Goal: Information Seeking & Learning: Learn about a topic

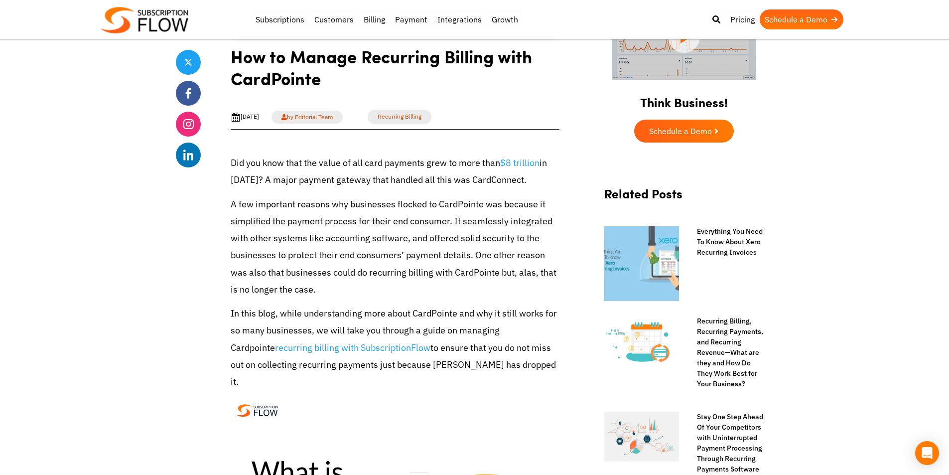
scroll to position [299, 0]
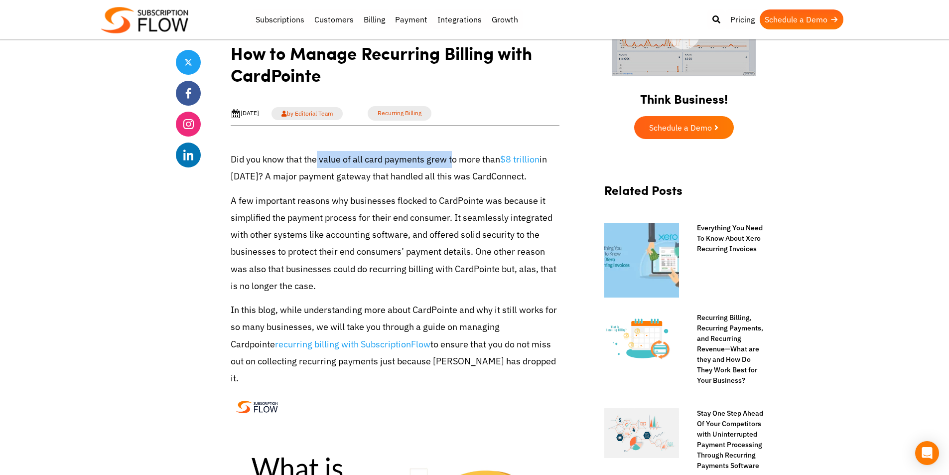
drag, startPoint x: 315, startPoint y: 161, endPoint x: 452, endPoint y: 156, distance: 137.1
click at [452, 156] on p "Did you know that the value of all card payments grew to more than $8 trillion …" at bounding box center [395, 168] width 329 height 34
click at [491, 184] on p "Did you know that the value of all card payments grew to more than $8 trillion …" at bounding box center [395, 168] width 329 height 34
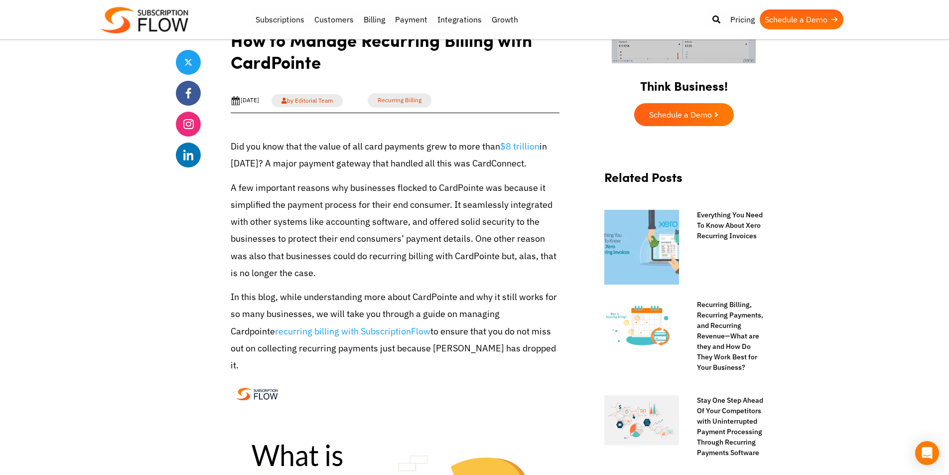
scroll to position [399, 0]
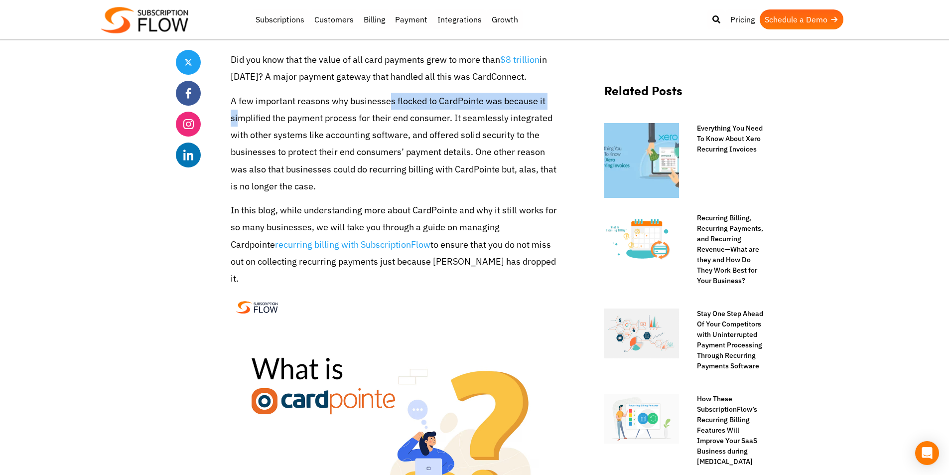
drag, startPoint x: 239, startPoint y: 112, endPoint x: 398, endPoint y: 105, distance: 159.1
click at [391, 107] on p "A few important reasons why businesses flocked to CardPointe was because it sim…" at bounding box center [395, 144] width 329 height 102
click at [408, 102] on p "A few important reasons why businesses flocked to CardPointe was because it sim…" at bounding box center [395, 144] width 329 height 102
click at [469, 101] on p "A few important reasons why businesses flocked to CardPointe was because it sim…" at bounding box center [395, 144] width 329 height 102
click at [507, 100] on p "A few important reasons why businesses flocked to CardPointe was because it sim…" at bounding box center [395, 144] width 329 height 102
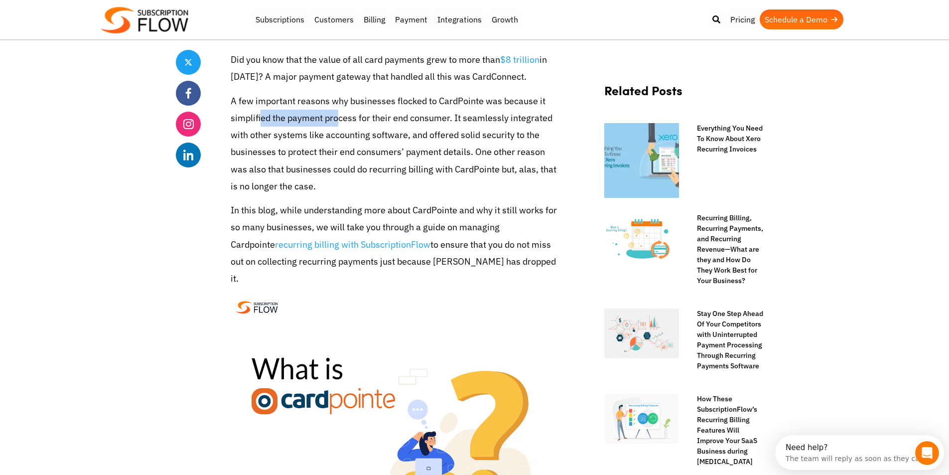
scroll to position [0, 0]
drag, startPoint x: 257, startPoint y: 116, endPoint x: 347, endPoint y: 119, distance: 90.2
click at [341, 119] on p "A few important reasons why businesses flocked to CardPointe was because it sim…" at bounding box center [395, 144] width 329 height 102
drag, startPoint x: 404, startPoint y: 119, endPoint x: 472, endPoint y: 119, distance: 68.3
click at [472, 119] on p "A few important reasons why businesses flocked to CardPointe was because it sim…" at bounding box center [395, 144] width 329 height 102
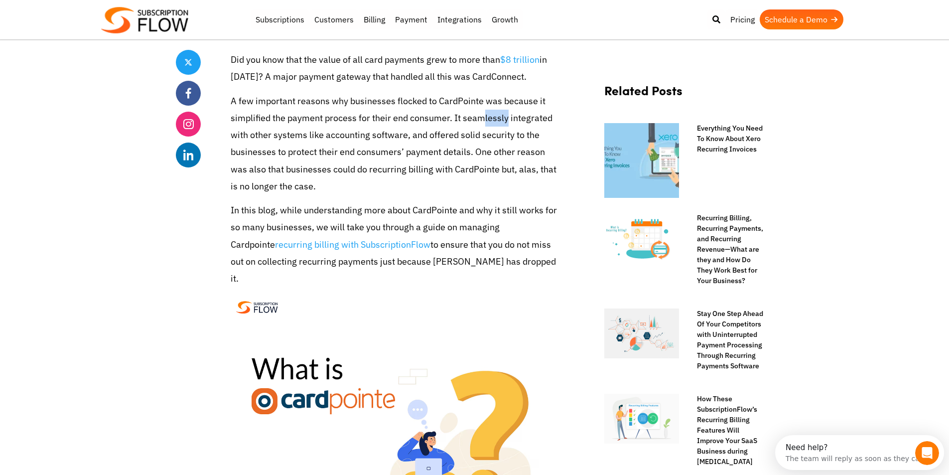
drag, startPoint x: 479, startPoint y: 119, endPoint x: 505, endPoint y: 119, distance: 25.4
click at [503, 119] on p "A few important reasons why businesses flocked to CardPointe was because it sim…" at bounding box center [395, 144] width 329 height 102
drag, startPoint x: 300, startPoint y: 136, endPoint x: 380, endPoint y: 128, distance: 80.2
click at [352, 132] on p "A few important reasons why businesses flocked to CardPointe was because it sim…" at bounding box center [395, 144] width 329 height 102
drag, startPoint x: 396, startPoint y: 128, endPoint x: 465, endPoint y: 128, distance: 68.8
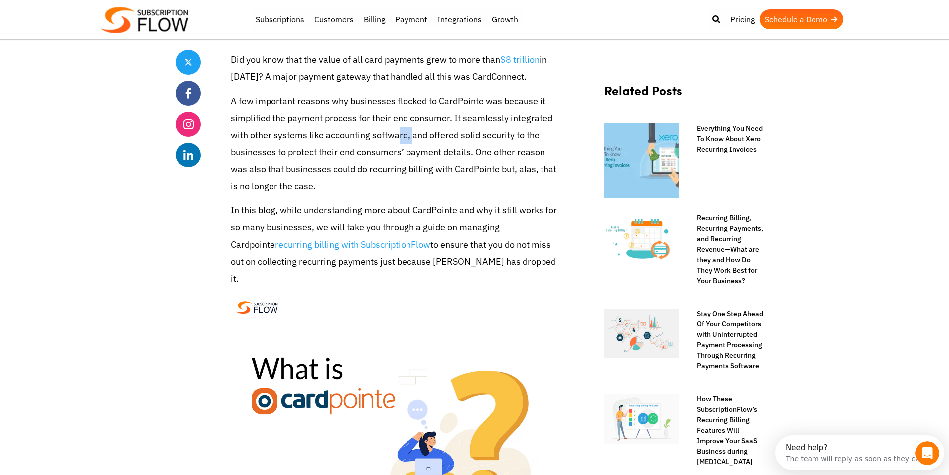
click at [444, 129] on p "A few important reasons why businesses flocked to CardPointe was because it sim…" at bounding box center [395, 144] width 329 height 102
click at [482, 128] on p "A few important reasons why businesses flocked to CardPointe was because it sim…" at bounding box center [395, 144] width 329 height 102
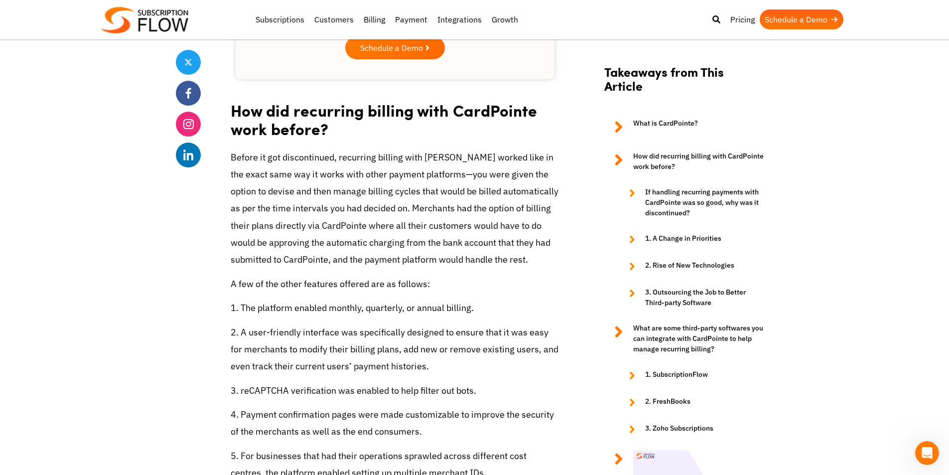
scroll to position [1644, 0]
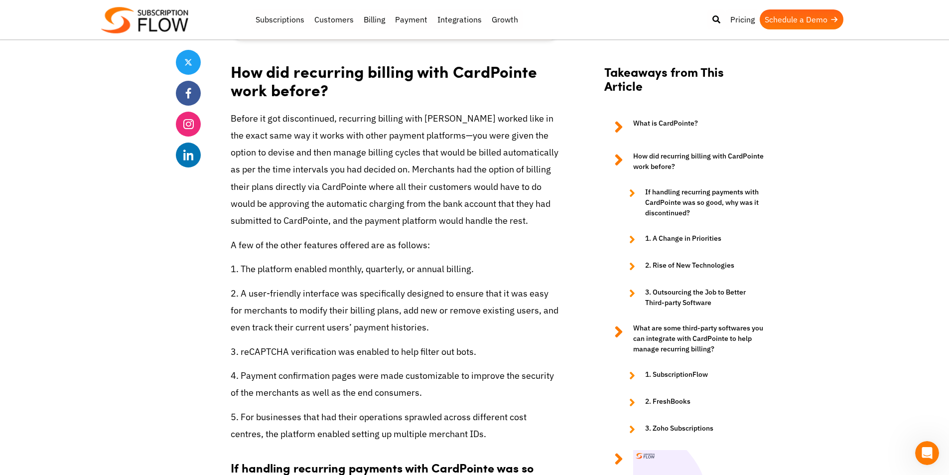
click at [245, 110] on p "Before it got discontinued, recurring billing with [PERSON_NAME] worked like in…" at bounding box center [395, 169] width 329 height 119
drag, startPoint x: 245, startPoint y: 103, endPoint x: 345, endPoint y: 108, distance: 100.3
click at [345, 110] on p "Before it got discontinued, recurring billing with [PERSON_NAME] worked like in…" at bounding box center [395, 169] width 329 height 119
click at [361, 110] on p "Before it got discontinued, recurring billing with [PERSON_NAME] worked like in…" at bounding box center [395, 169] width 329 height 119
click at [385, 110] on p "Before it got discontinued, recurring billing with [PERSON_NAME] worked like in…" at bounding box center [395, 169] width 329 height 119
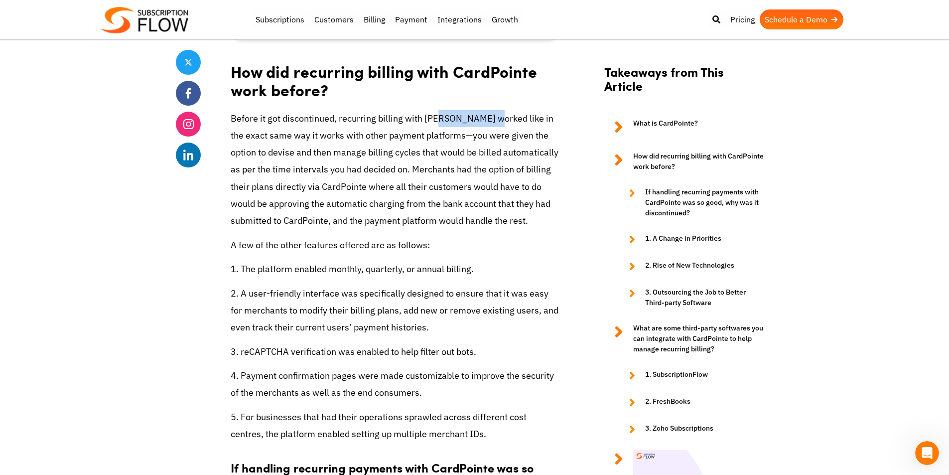
drag, startPoint x: 431, startPoint y: 105, endPoint x: 486, endPoint y: 105, distance: 54.3
click at [486, 110] on p "Before it got discontinued, recurring billing with [PERSON_NAME] worked like in…" at bounding box center [395, 169] width 329 height 119
drag, startPoint x: 242, startPoint y: 121, endPoint x: 328, endPoint y: 122, distance: 86.2
click at [327, 122] on p "Before it got discontinued, recurring billing with [PERSON_NAME] worked like in…" at bounding box center [395, 169] width 329 height 119
drag, startPoint x: 335, startPoint y: 121, endPoint x: 406, endPoint y: 119, distance: 70.8
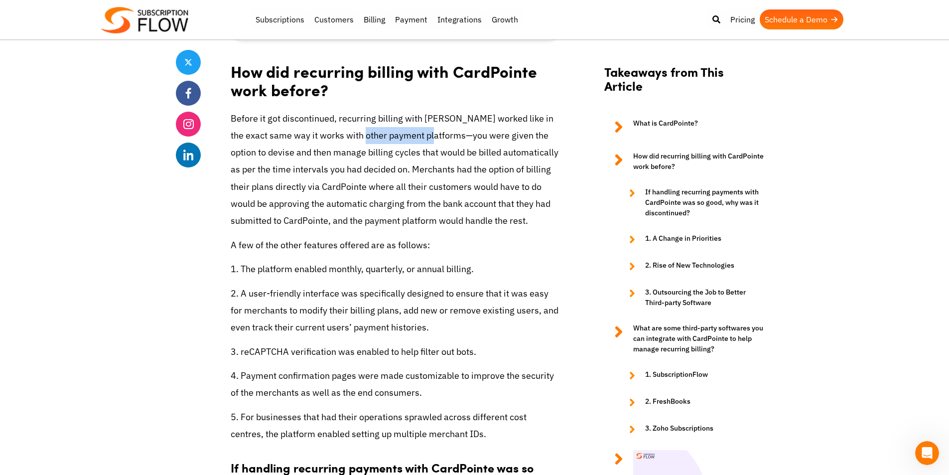
click at [403, 120] on p "Before it got discontinued, recurring billing with [PERSON_NAME] worked like in…" at bounding box center [395, 169] width 329 height 119
drag, startPoint x: 438, startPoint y: 118, endPoint x: 518, endPoint y: 116, distance: 80.2
click at [518, 116] on p "Before it got discontinued, recurring billing with [PERSON_NAME] worked like in…" at bounding box center [395, 169] width 329 height 119
drag, startPoint x: 264, startPoint y: 135, endPoint x: 343, endPoint y: 131, distance: 78.8
click at [343, 131] on p "Before it got discontinued, recurring billing with [PERSON_NAME] worked like in…" at bounding box center [395, 169] width 329 height 119
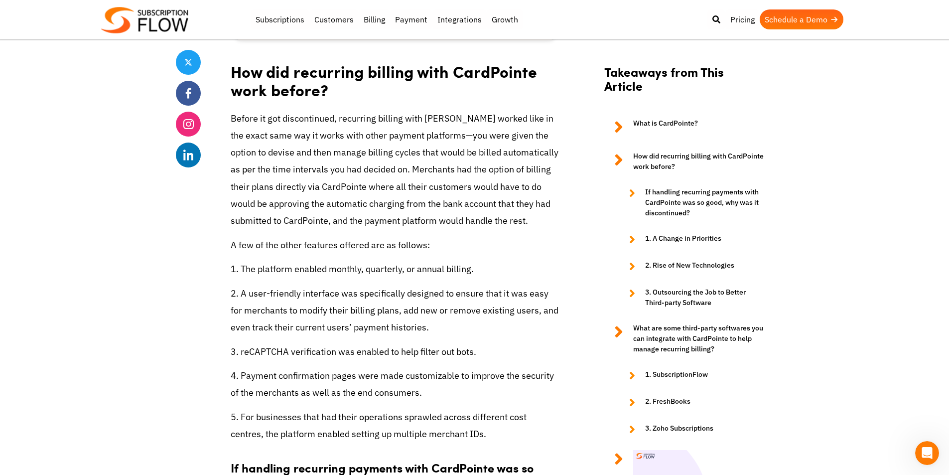
click at [363, 132] on p "Before it got discontinued, recurring billing with [PERSON_NAME] worked like in…" at bounding box center [395, 169] width 329 height 119
drag, startPoint x: 420, startPoint y: 132, endPoint x: 529, endPoint y: 136, distance: 109.2
click at [529, 136] on p "Before it got discontinued, recurring billing with [PERSON_NAME] worked like in…" at bounding box center [395, 169] width 329 height 119
click at [537, 136] on p "Before it got discontinued, recurring billing with [PERSON_NAME] worked like in…" at bounding box center [395, 169] width 329 height 119
drag, startPoint x: 260, startPoint y: 164, endPoint x: 412, endPoint y: 151, distance: 152.5
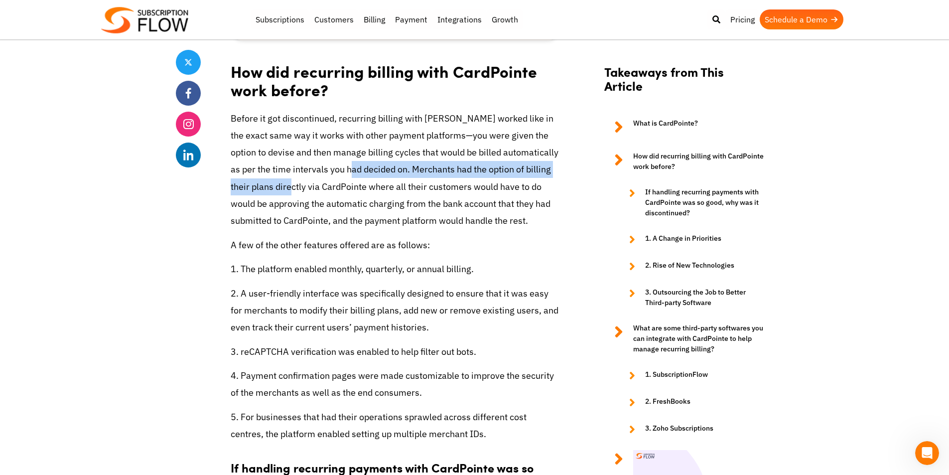
click at [339, 153] on p "Before it got discontinued, recurring billing with [PERSON_NAME] worked like in…" at bounding box center [395, 169] width 329 height 119
click at [414, 151] on p "Before it got discontinued, recurring billing with [PERSON_NAME] worked like in…" at bounding box center [395, 169] width 329 height 119
drag, startPoint x: 451, startPoint y: 156, endPoint x: 541, endPoint y: 156, distance: 89.2
click at [541, 156] on p "Before it got discontinued, recurring billing with [PERSON_NAME] worked like in…" at bounding box center [395, 169] width 329 height 119
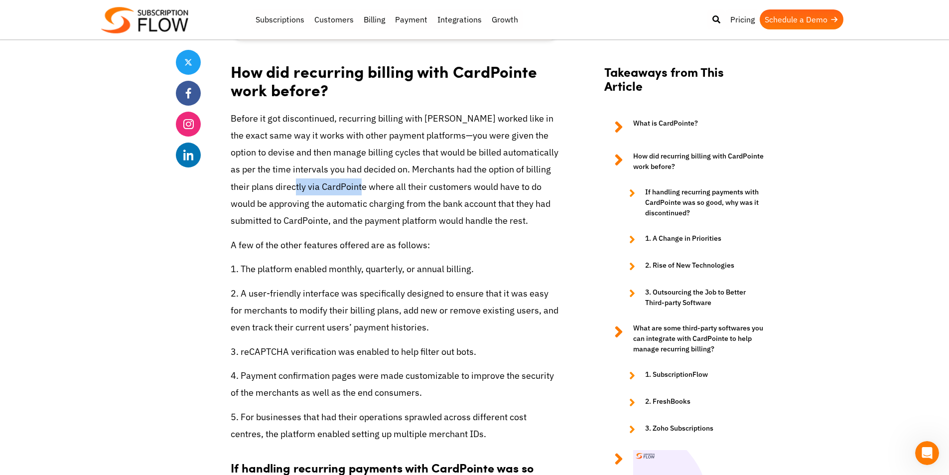
drag, startPoint x: 258, startPoint y: 174, endPoint x: 332, endPoint y: 172, distance: 73.8
click at [332, 172] on p "Before it got discontinued, recurring billing with [PERSON_NAME] worked like in…" at bounding box center [395, 169] width 329 height 119
drag, startPoint x: 350, startPoint y: 168, endPoint x: 428, endPoint y: 167, distance: 78.2
click at [428, 167] on p "Before it got discontinued, recurring billing with [PERSON_NAME] worked like in…" at bounding box center [395, 169] width 329 height 119
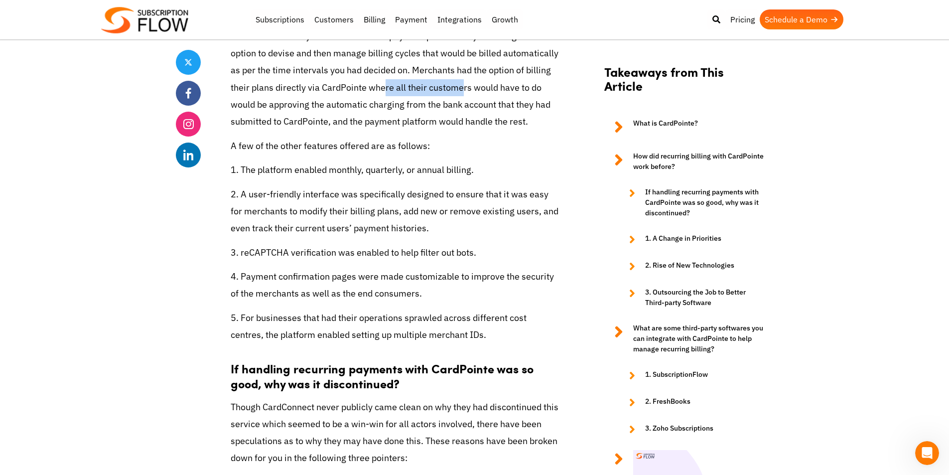
scroll to position [1744, 0]
click at [394, 268] on p "4. Payment confirmation pages were made customizable to improve the security of…" at bounding box center [395, 285] width 329 height 34
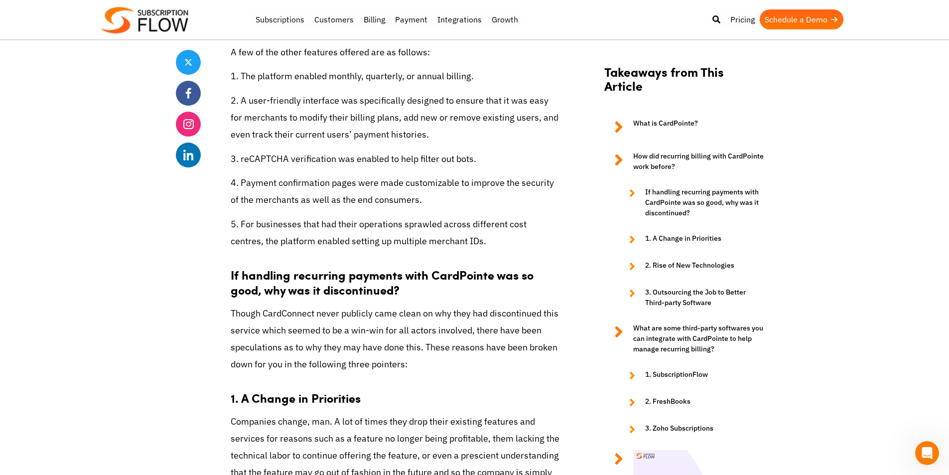
scroll to position [1794, 0]
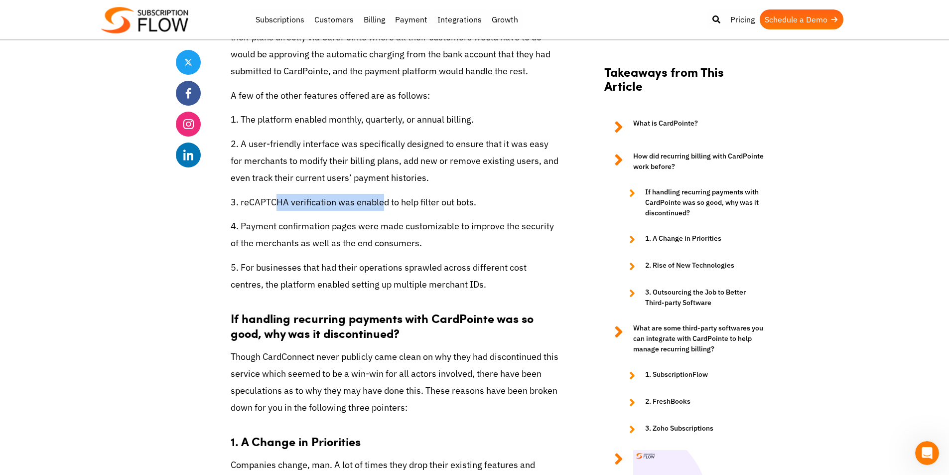
drag, startPoint x: 281, startPoint y: 189, endPoint x: 447, endPoint y: 192, distance: 165.9
click at [384, 194] on p "3. reCAPTCHA verification was enabled to help filter out bots." at bounding box center [395, 202] width 329 height 17
click at [447, 194] on p "3. reCAPTCHA verification was enabled to help filter out bots." at bounding box center [395, 202] width 329 height 17
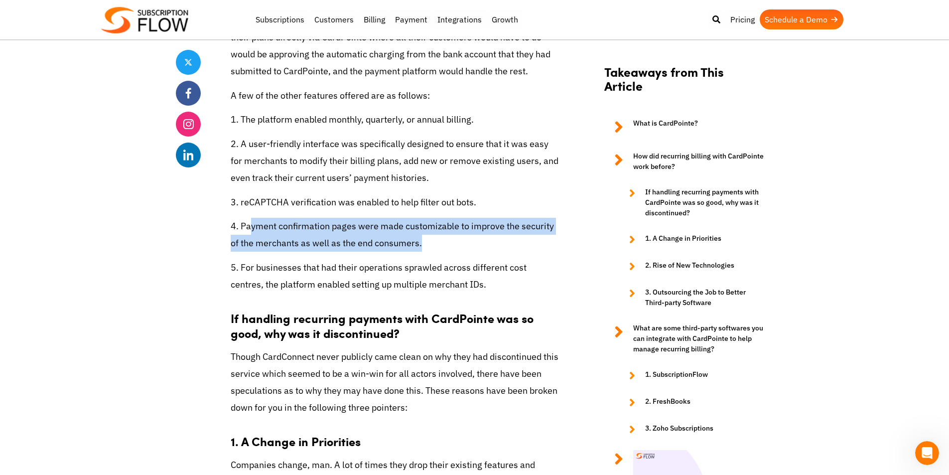
drag, startPoint x: 253, startPoint y: 212, endPoint x: 480, endPoint y: 222, distance: 227.4
click at [480, 222] on p "4. Payment confirmation pages were made customizable to improve the security of…" at bounding box center [395, 235] width 329 height 34
click at [488, 222] on p "4. Payment confirmation pages were made customizable to improve the security of…" at bounding box center [395, 235] width 329 height 34
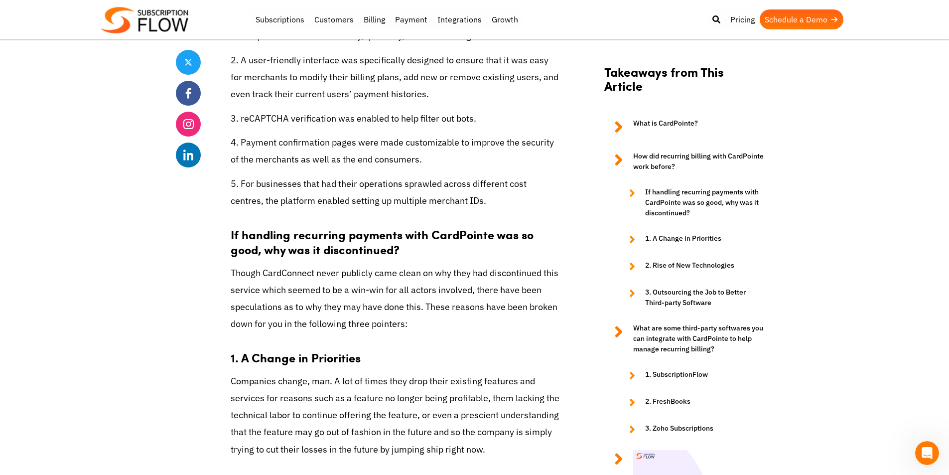
scroll to position [1893, 0]
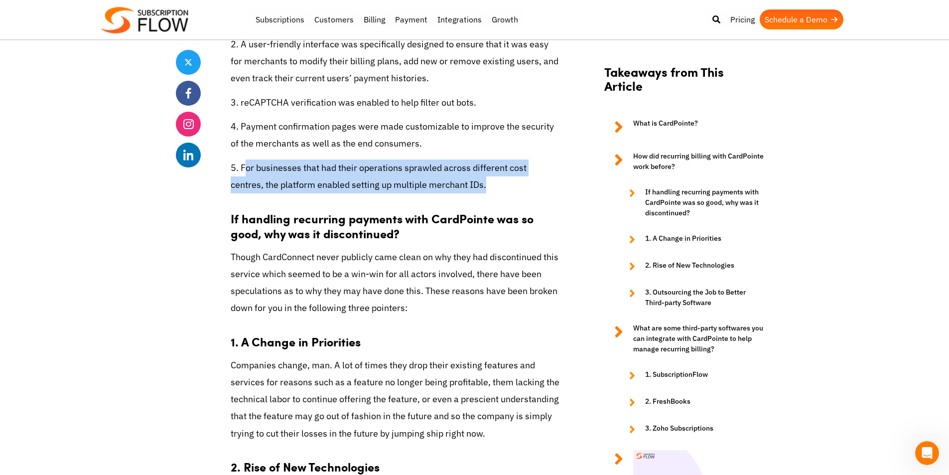
drag, startPoint x: 248, startPoint y: 149, endPoint x: 459, endPoint y: 165, distance: 211.4
click at [459, 165] on p "5. For businesses that had their operations sprawled across different cost cent…" at bounding box center [395, 176] width 329 height 34
click at [461, 165] on p "5. For businesses that had their operations sprawled across different cost cent…" at bounding box center [395, 176] width 329 height 34
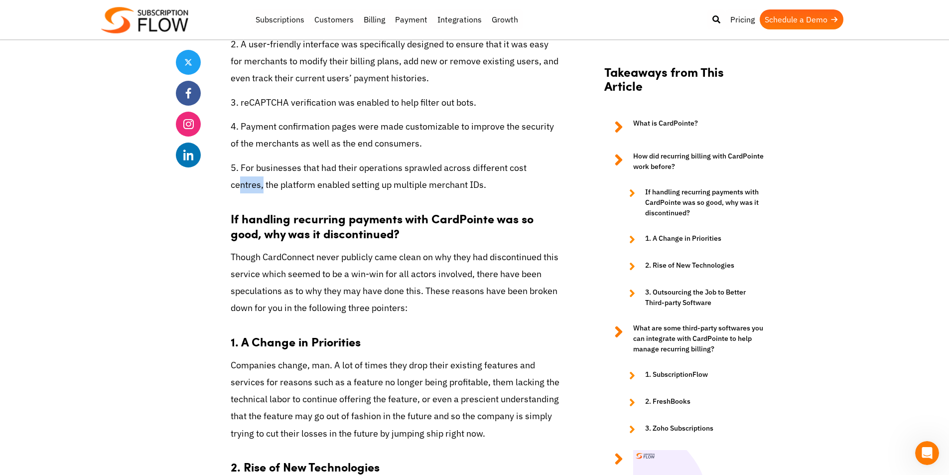
drag, startPoint x: 531, startPoint y: 148, endPoint x: 566, endPoint y: 150, distance: 35.4
drag, startPoint x: 293, startPoint y: 170, endPoint x: 442, endPoint y: 172, distance: 148.5
click at [442, 172] on p "5. For businesses that had their operations sprawled across different cost cent…" at bounding box center [395, 176] width 329 height 34
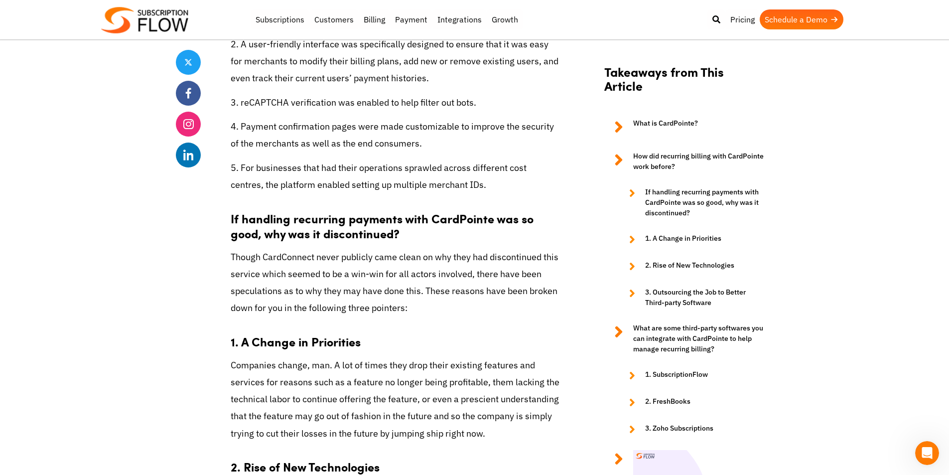
click at [460, 171] on p "5. For businesses that had their operations sprawled across different cost cent…" at bounding box center [395, 176] width 329 height 34
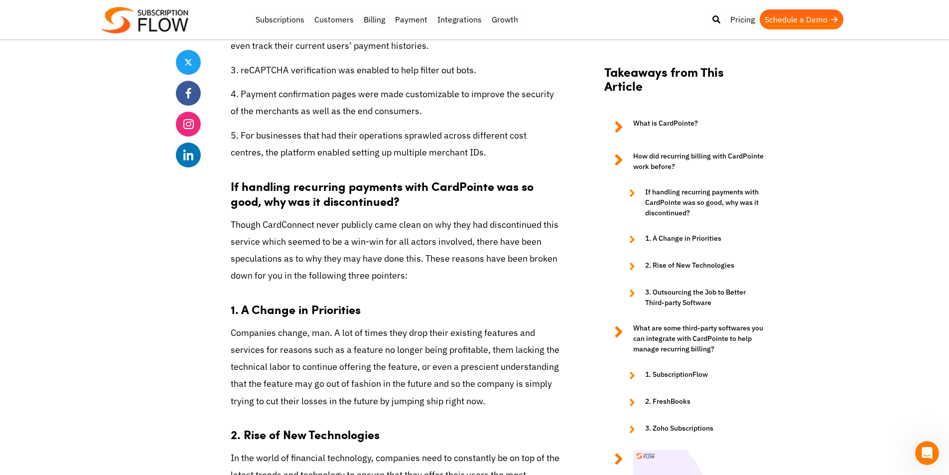
scroll to position [1943, 0]
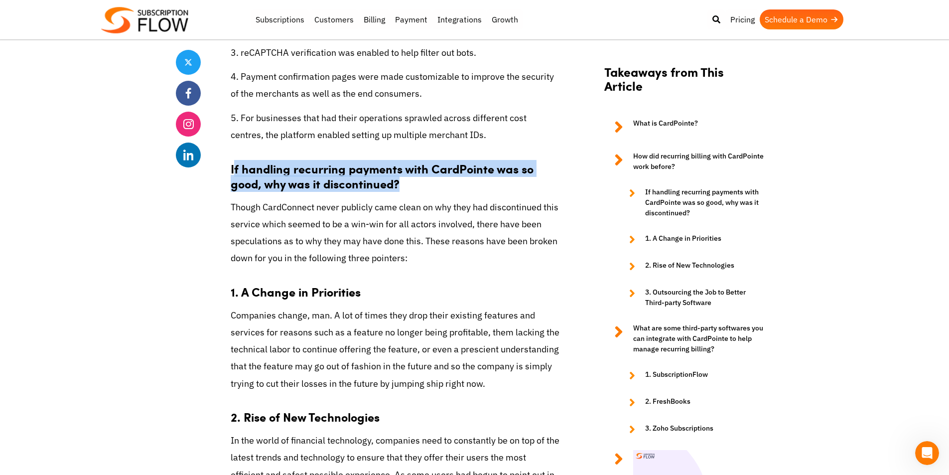
drag, startPoint x: 235, startPoint y: 150, endPoint x: 456, endPoint y: 168, distance: 221.9
click at [456, 168] on h3 "If handling recurring payments with CardPointe was so good, why was it disconti…" at bounding box center [395, 171] width 329 height 40
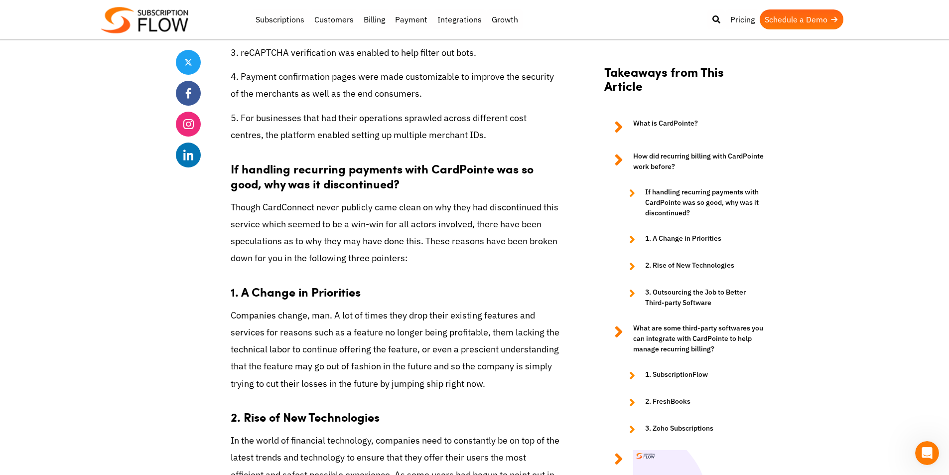
scroll to position [1993, 0]
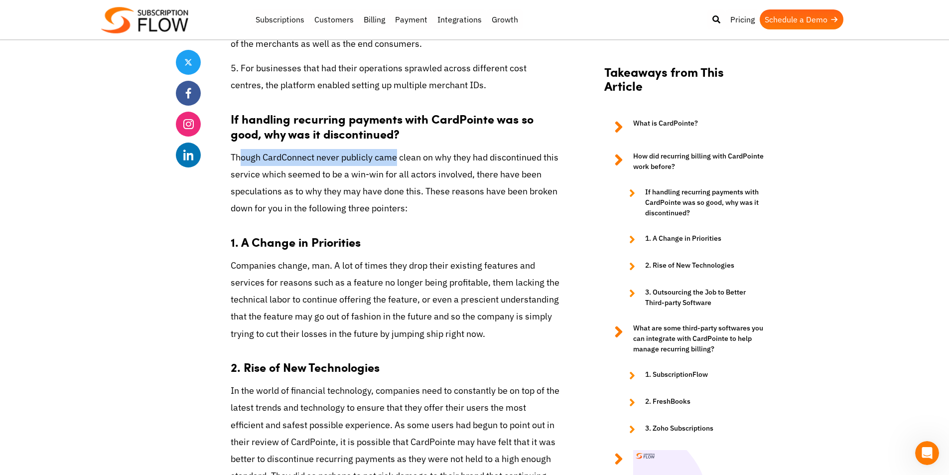
drag, startPoint x: 239, startPoint y: 138, endPoint x: 433, endPoint y: 144, distance: 194.9
click at [399, 149] on p "Though CardConnect never publicly came clean on why they had discontinued this …" at bounding box center [395, 183] width 329 height 68
click at [433, 149] on p "Though CardConnect never publicly came clean on why they had discontinued this …" at bounding box center [395, 183] width 329 height 68
click at [434, 149] on p "Though CardConnect never publicly came clean on why they had discontinued this …" at bounding box center [395, 183] width 329 height 68
drag, startPoint x: 461, startPoint y: 144, endPoint x: 499, endPoint y: 142, distance: 37.9
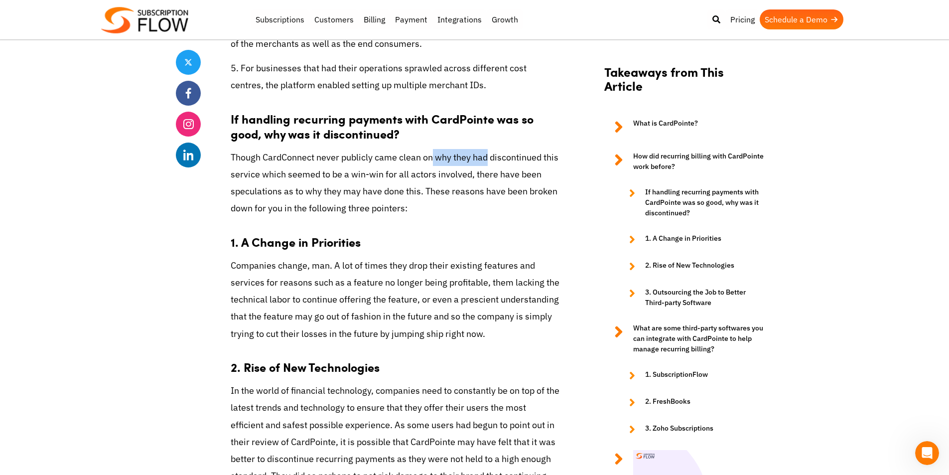
click at [485, 149] on p "Though CardConnect never publicly came clean on why they had discontinued this …" at bounding box center [395, 183] width 329 height 68
click at [528, 149] on p "Though CardConnect never publicly came clean on why they had discontinued this …" at bounding box center [395, 183] width 329 height 68
drag, startPoint x: 270, startPoint y: 157, endPoint x: 407, endPoint y: 162, distance: 137.6
click at [407, 162] on p "Though CardConnect never publicly came clean on why they had discontinued this …" at bounding box center [395, 183] width 329 height 68
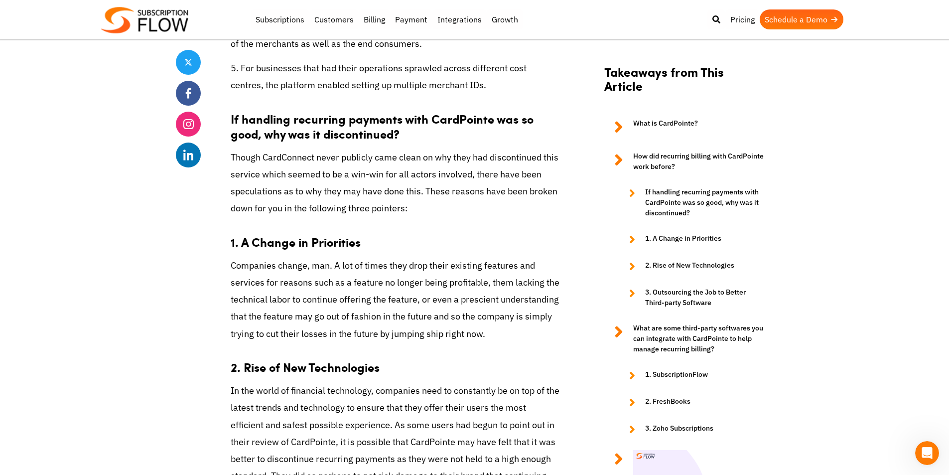
click at [453, 160] on p "Though CardConnect never publicly came clean on why they had discontinued this …" at bounding box center [395, 183] width 329 height 68
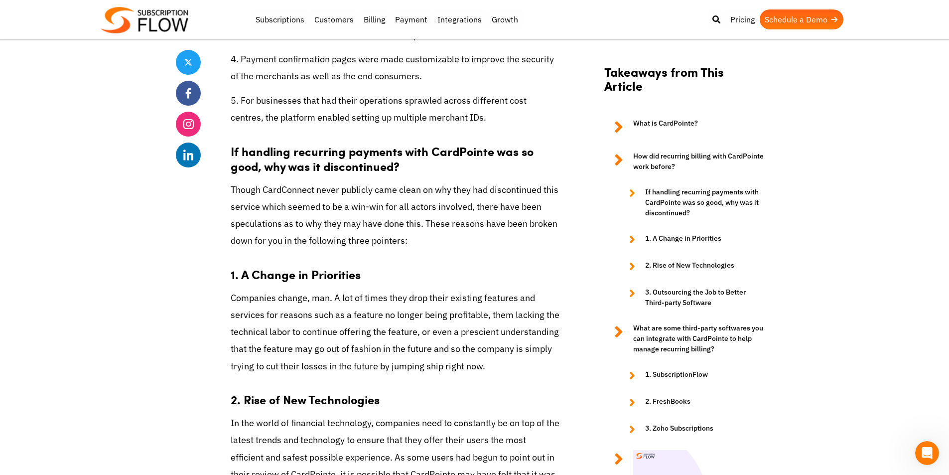
scroll to position [1943, 0]
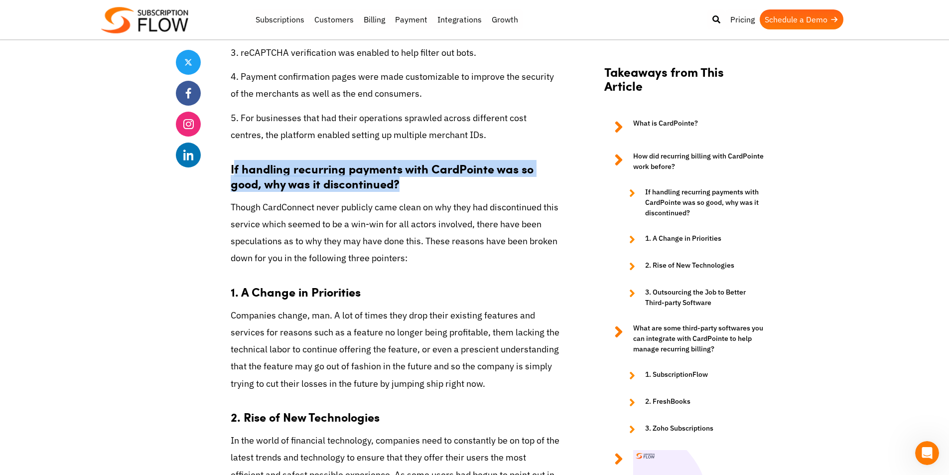
drag, startPoint x: 233, startPoint y: 152, endPoint x: 433, endPoint y: 165, distance: 200.2
click at [413, 161] on h3 "If handling recurring payments with CardPointe was so good, why was it disconti…" at bounding box center [395, 171] width 329 height 40
click at [438, 167] on h3 "If handling recurring payments with CardPointe was so good, why was it disconti…" at bounding box center [395, 171] width 329 height 40
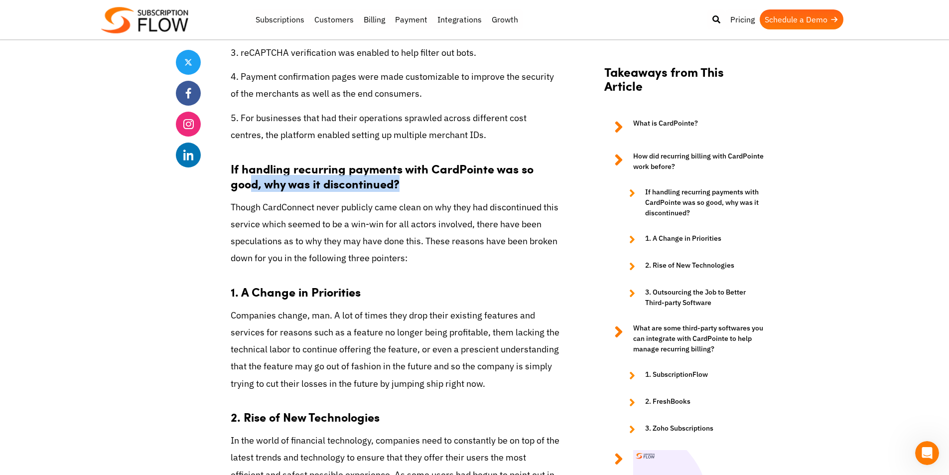
drag, startPoint x: 254, startPoint y: 168, endPoint x: 439, endPoint y: 163, distance: 184.9
click at [404, 166] on h3 "If handling recurring payments with CardPointe was so good, why was it disconti…" at bounding box center [395, 171] width 329 height 40
click at [441, 163] on h3 "If handling recurring payments with CardPointe was so good, why was it disconti…" at bounding box center [395, 171] width 329 height 40
drag, startPoint x: 274, startPoint y: 188, endPoint x: 311, endPoint y: 188, distance: 36.9
click at [308, 199] on p "Though CardConnect never publicly came clean on why they had discontinued this …" at bounding box center [395, 233] width 329 height 68
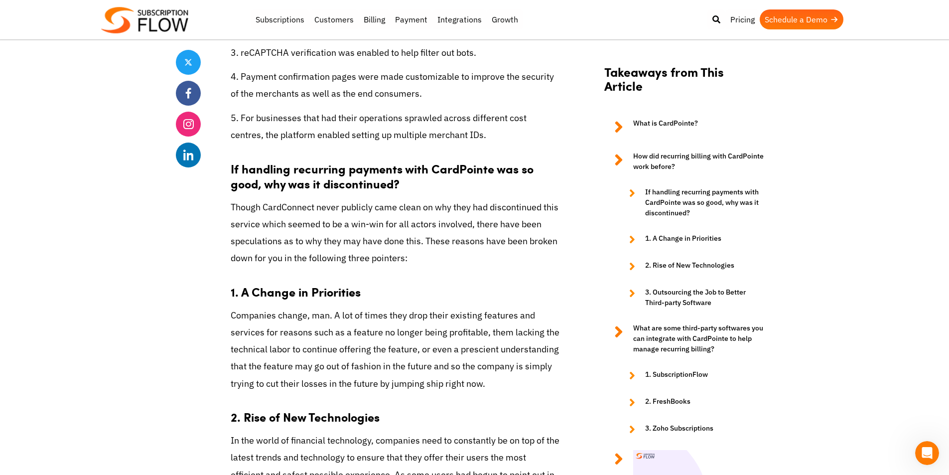
click at [362, 199] on p "Though CardConnect never publicly came clean on why they had discontinued this …" at bounding box center [395, 233] width 329 height 68
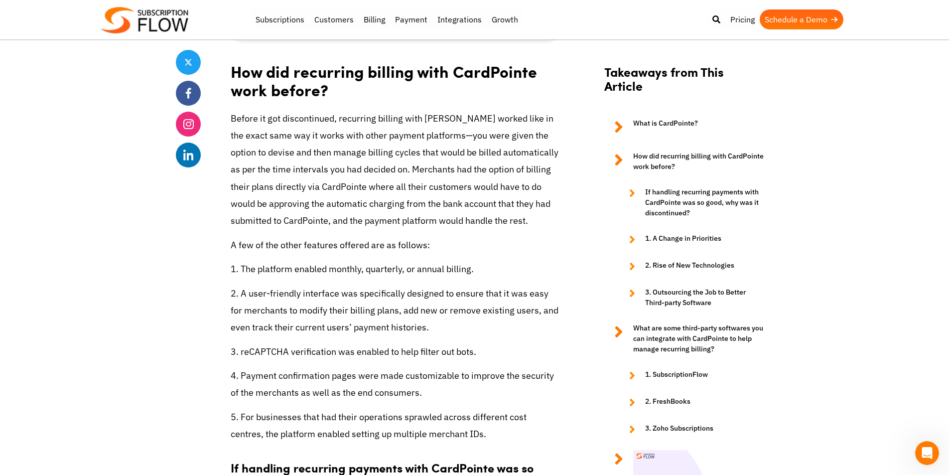
scroll to position [1594, 0]
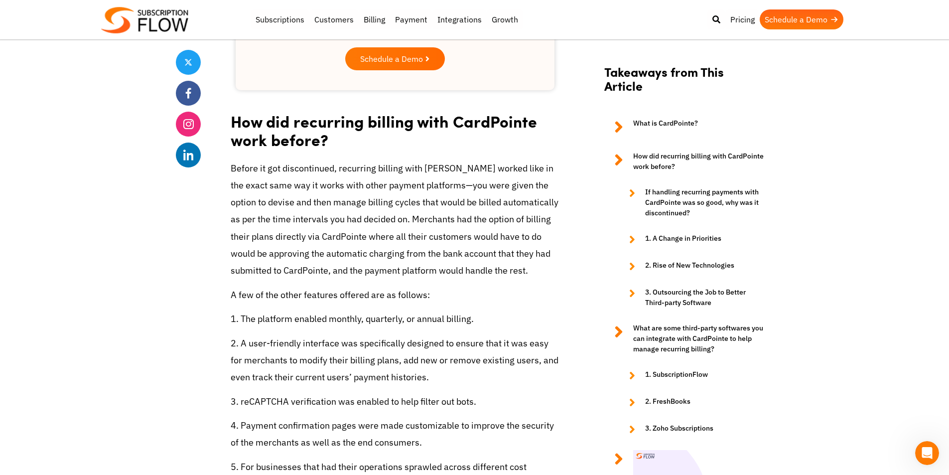
click at [270, 160] on p "Before it got discontinued, recurring billing with [PERSON_NAME] worked like in…" at bounding box center [395, 219] width 329 height 119
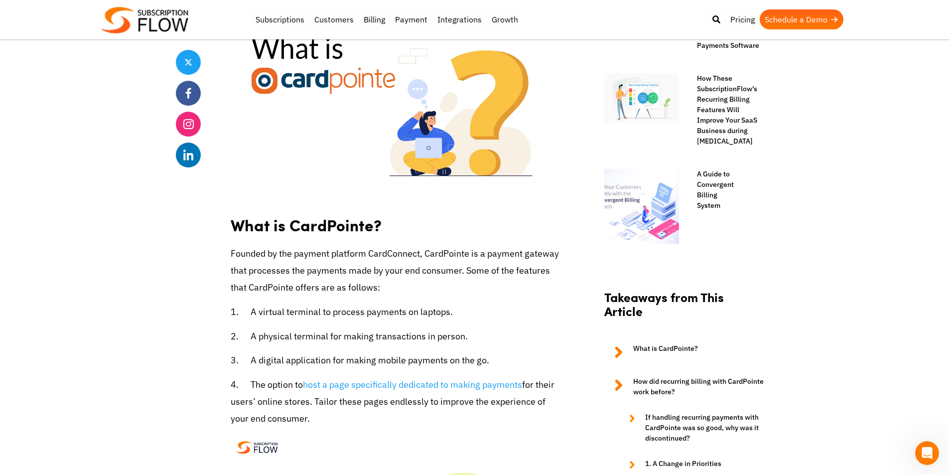
scroll to position [847, 0]
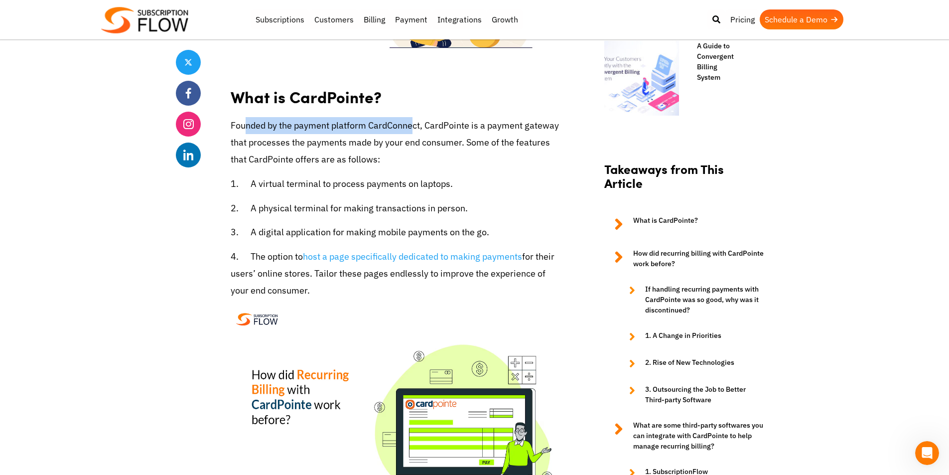
drag, startPoint x: 246, startPoint y: 106, endPoint x: 439, endPoint y: 111, distance: 192.9
click at [420, 117] on p "Founded by the payment platform CardConnect, CardPointe is a payment gateway th…" at bounding box center [395, 142] width 329 height 51
click at [456, 117] on p "Founded by the payment platform CardConnect, CardPointe is a payment gateway th…" at bounding box center [395, 142] width 329 height 51
click at [242, 130] on p "Founded by the payment platform CardConnect, CardPointe is a payment gateway th…" at bounding box center [395, 142] width 329 height 51
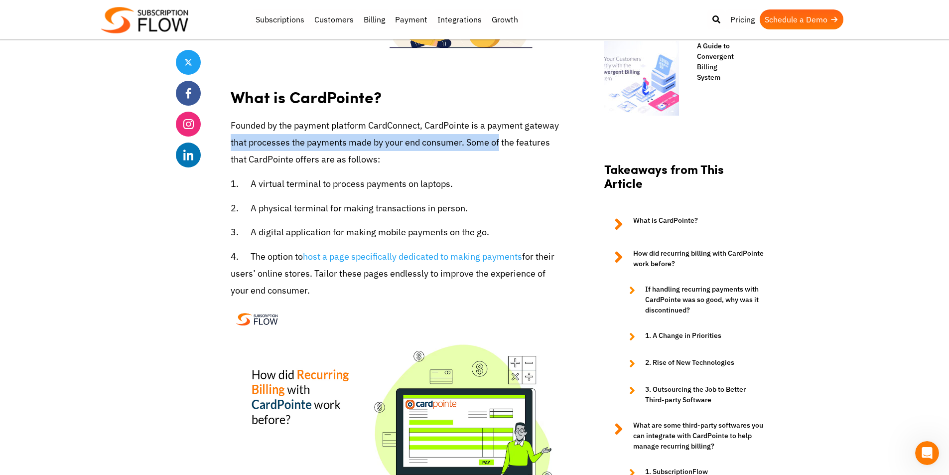
drag, startPoint x: 245, startPoint y: 130, endPoint x: 524, endPoint y: 144, distance: 278.9
click at [511, 131] on p "Founded by the payment platform CardConnect, CardPointe is a payment gateway th…" at bounding box center [395, 142] width 329 height 51
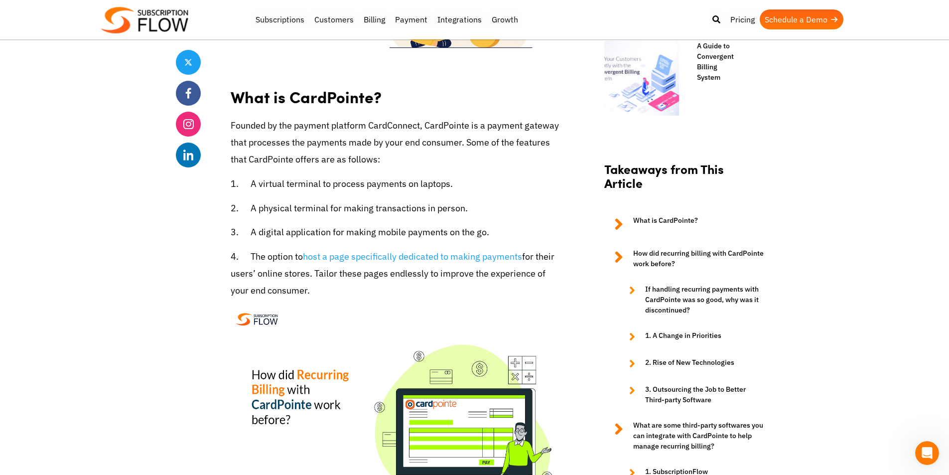
click at [524, 146] on p "Founded by the payment platform CardConnect, CardPointe is a payment gateway th…" at bounding box center [395, 142] width 329 height 51
drag, startPoint x: 316, startPoint y: 164, endPoint x: 469, endPoint y: 170, distance: 153.6
click at [449, 175] on p "1. A virtual terminal to process payments on laptops." at bounding box center [395, 183] width 329 height 17
click at [484, 175] on p "1. A virtual terminal to process payments on laptops." at bounding box center [395, 183] width 329 height 17
drag, startPoint x: 278, startPoint y: 192, endPoint x: 484, endPoint y: 192, distance: 206.8
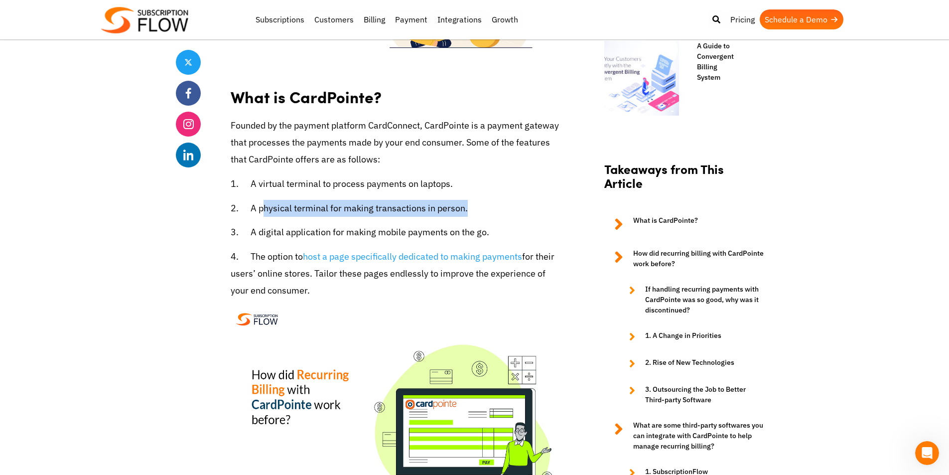
click at [470, 200] on p "2. A physical terminal for making transactions in person." at bounding box center [395, 208] width 329 height 17
click at [487, 200] on p "2. A physical terminal for making transactions in person." at bounding box center [395, 208] width 329 height 17
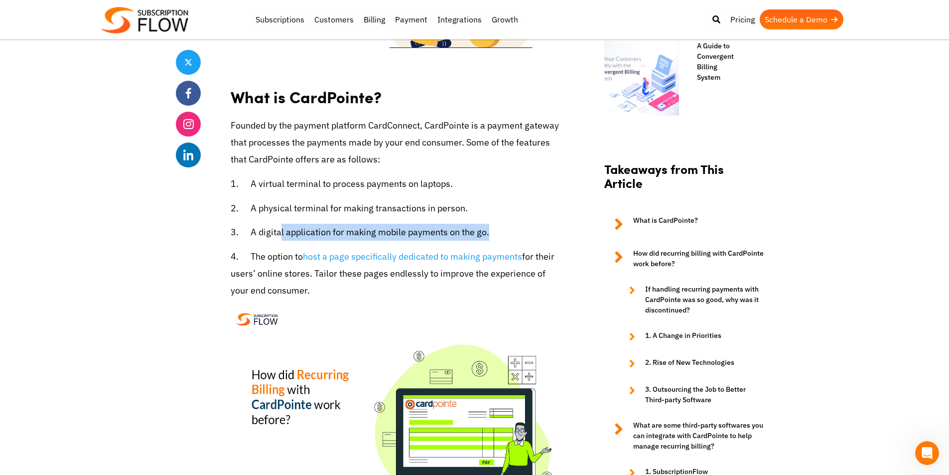
drag, startPoint x: 281, startPoint y: 215, endPoint x: 525, endPoint y: 209, distance: 244.2
click at [502, 224] on p "3. A digital application for making mobile payments on the go." at bounding box center [395, 232] width 329 height 17
click at [531, 224] on p "3. A digital application for making mobile payments on the go." at bounding box center [395, 232] width 329 height 17
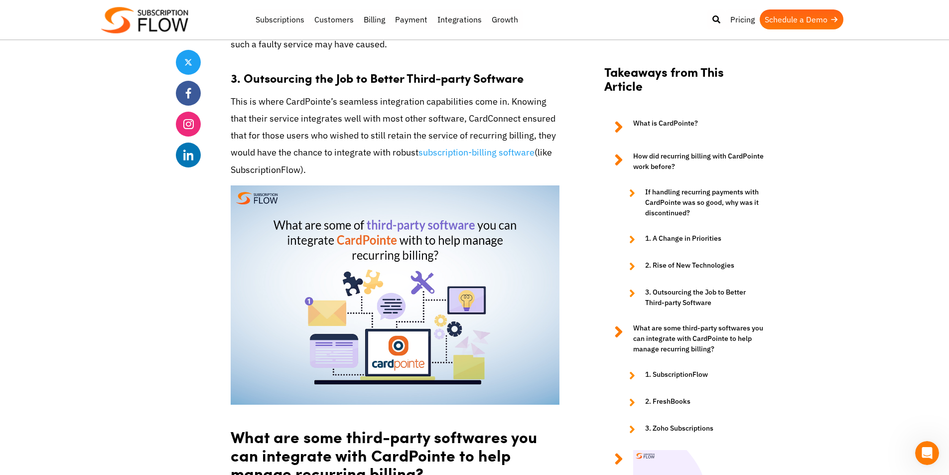
scroll to position [2142, 0]
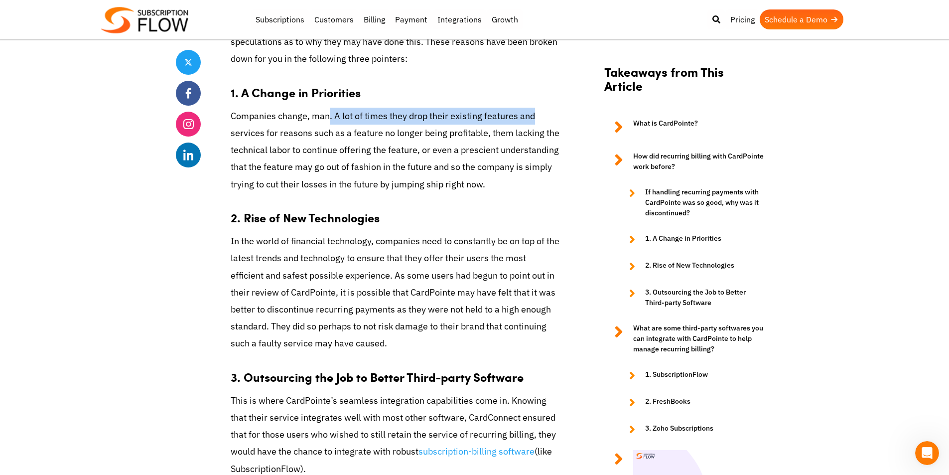
drag, startPoint x: 331, startPoint y: 104, endPoint x: 541, endPoint y: 97, distance: 209.9
click at [540, 108] on p "Companies change, man. A lot of times they drop their existing features and ser…" at bounding box center [395, 150] width 329 height 85
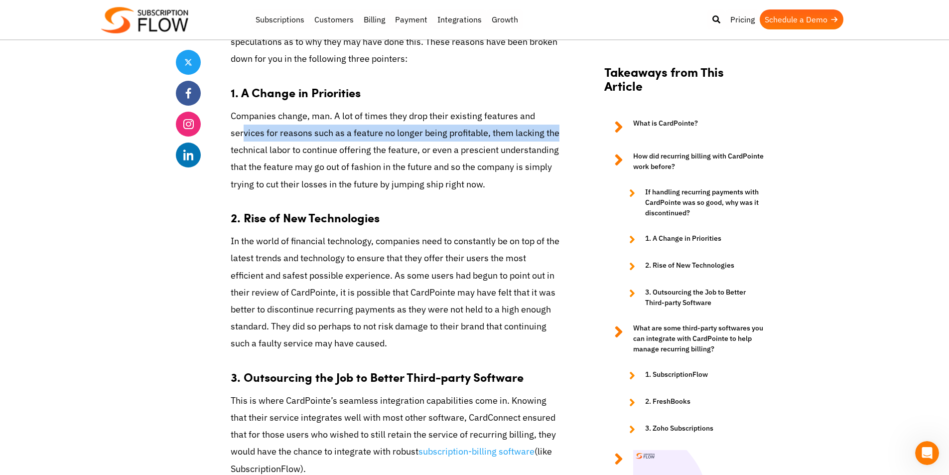
drag, startPoint x: 242, startPoint y: 123, endPoint x: 506, endPoint y: 125, distance: 263.6
click at [554, 120] on p "Companies change, man. A lot of times they drop their existing features and ser…" at bounding box center [395, 150] width 329 height 85
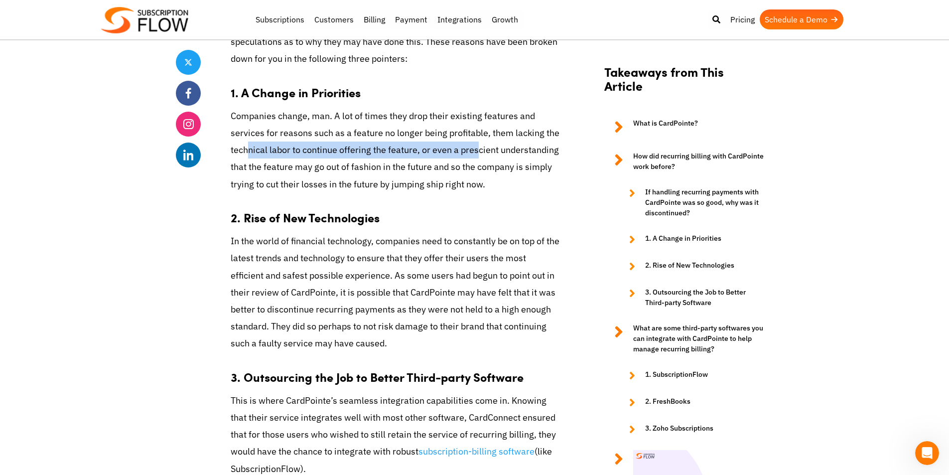
drag, startPoint x: 249, startPoint y: 135, endPoint x: 483, endPoint y: 134, distance: 234.2
click at [483, 134] on p "Companies change, man. A lot of times they drop their existing features and ser…" at bounding box center [395, 150] width 329 height 85
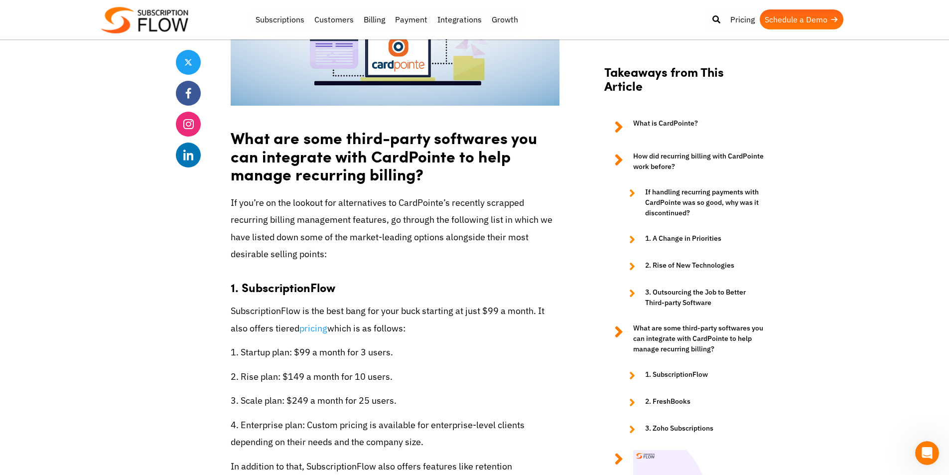
scroll to position [2690, 0]
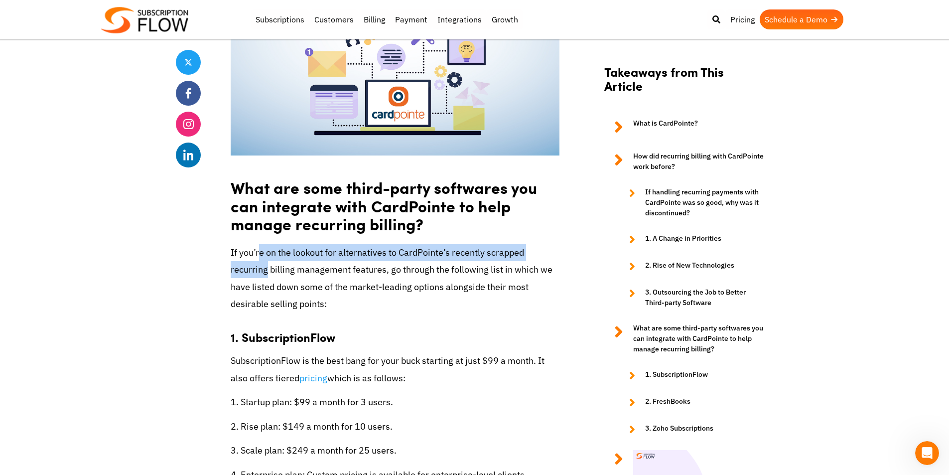
drag, startPoint x: 258, startPoint y: 236, endPoint x: 562, endPoint y: 239, distance: 304.4
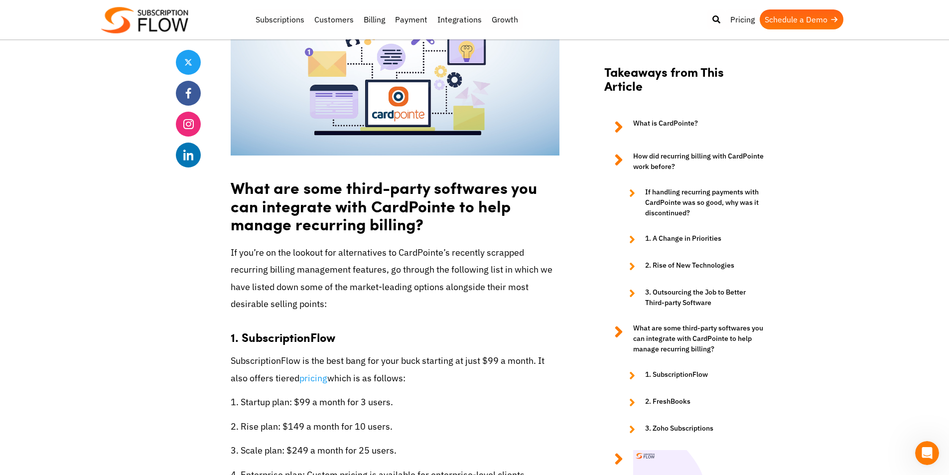
drag, startPoint x: 294, startPoint y: 249, endPoint x: 302, endPoint y: 249, distance: 8.5
click at [296, 249] on p "If you’re on the lookout for alternatives to CardPointe’s recently scrapped rec…" at bounding box center [395, 278] width 329 height 68
drag, startPoint x: 357, startPoint y: 250, endPoint x: 520, endPoint y: 259, distance: 163.1
click at [520, 259] on p "If you’re on the lookout for alternatives to CardPointe’s recently scrapped rec…" at bounding box center [395, 278] width 329 height 68
click at [273, 272] on p "If you’re on the lookout for alternatives to CardPointe’s recently scrapped rec…" at bounding box center [395, 278] width 329 height 68
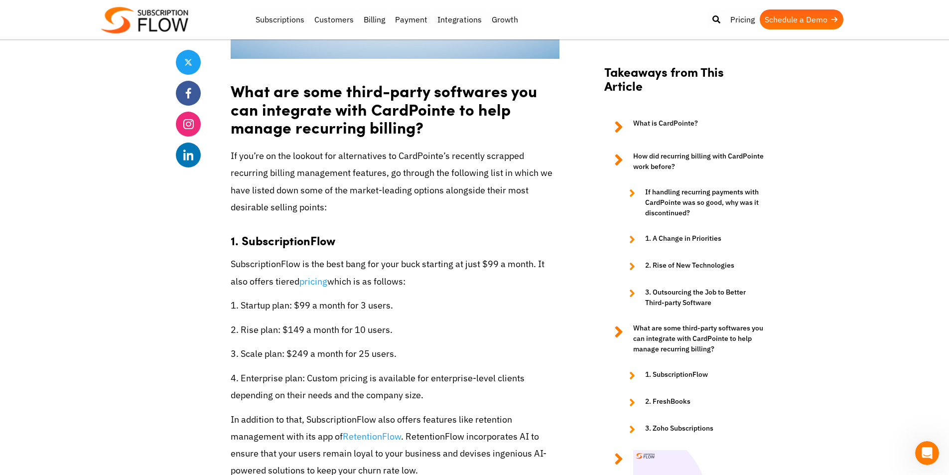
scroll to position [2790, 0]
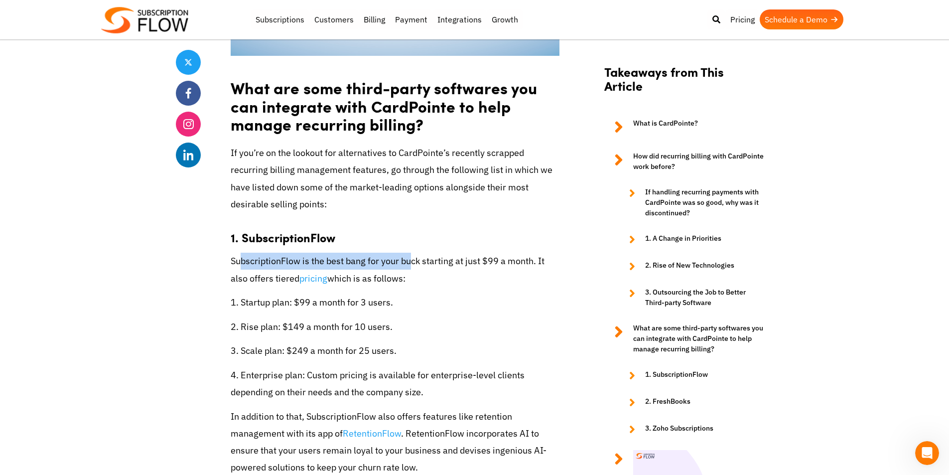
drag, startPoint x: 242, startPoint y: 247, endPoint x: 442, endPoint y: 264, distance: 201.0
click at [412, 253] on p "SubscriptionFlow is the best bang for your buck starting at just $99 a month. I…" at bounding box center [395, 270] width 329 height 34
click at [442, 264] on p "SubscriptionFlow is the best bang for your buck starting at just $99 a month. I…" at bounding box center [395, 270] width 329 height 34
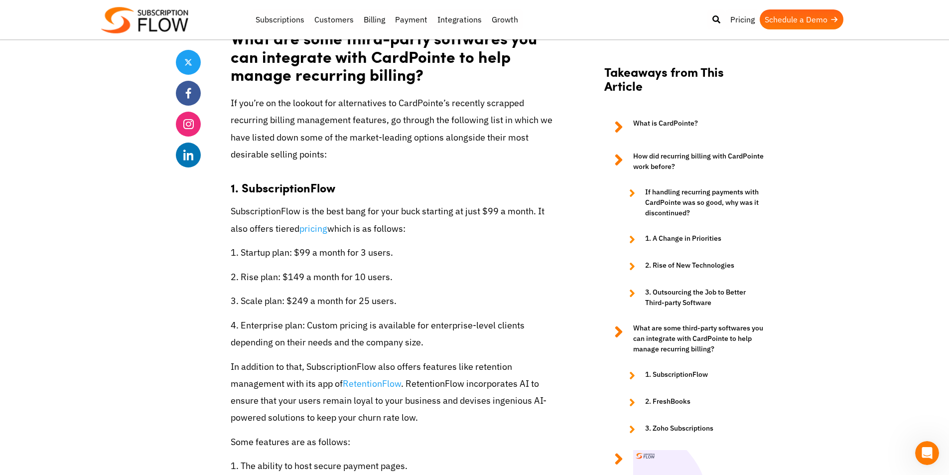
drag, startPoint x: 239, startPoint y: 252, endPoint x: 280, endPoint y: 249, distance: 41.9
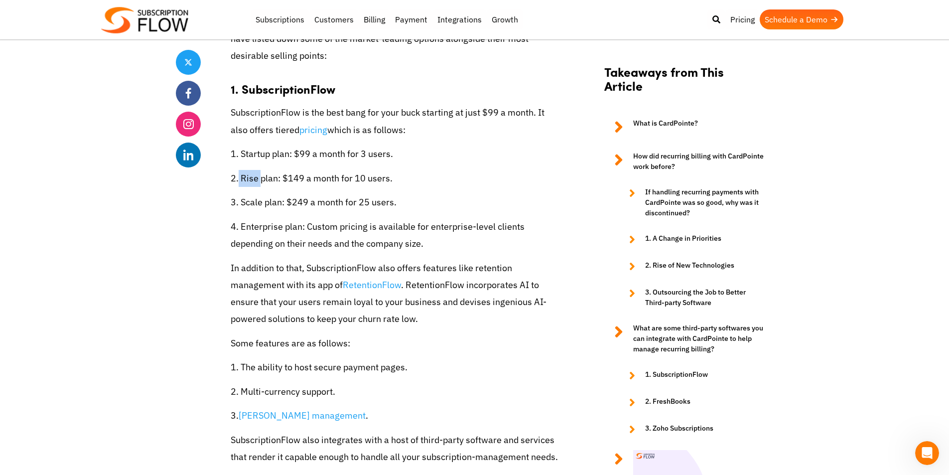
scroll to position [2940, 0]
click at [275, 259] on p "In addition to that, SubscriptionFlow also offers features like retention manag…" at bounding box center [395, 293] width 329 height 68
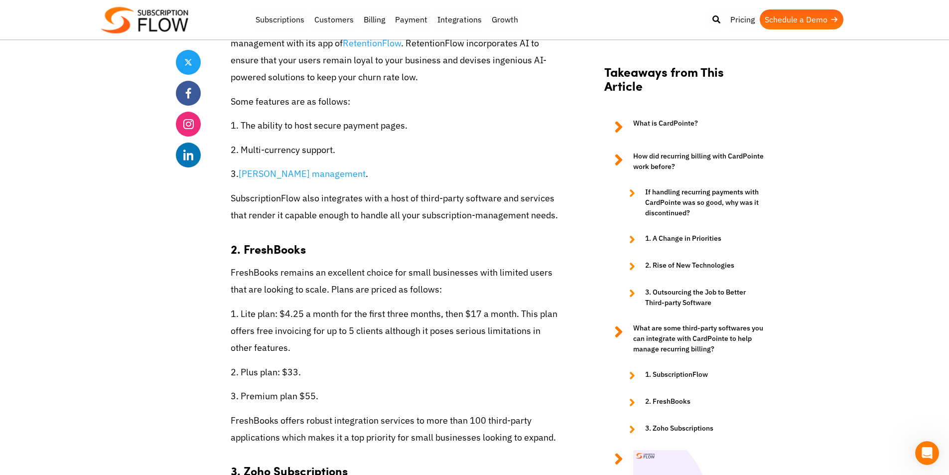
scroll to position [3189, 0]
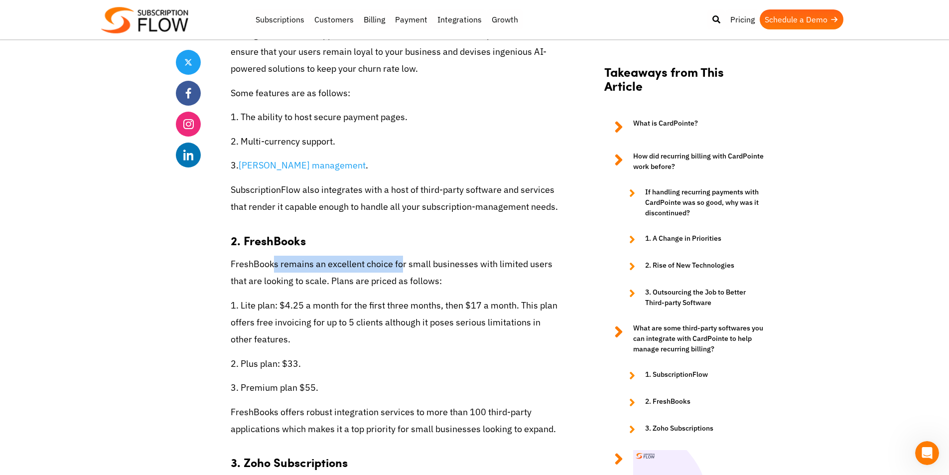
drag, startPoint x: 276, startPoint y: 247, endPoint x: 401, endPoint y: 250, distance: 125.1
click at [401, 256] on p "FreshBooks remains an excellent choice for small businesses with limited users …" at bounding box center [395, 273] width 329 height 34
click at [442, 256] on p "FreshBooks remains an excellent choice for small businesses with limited users …" at bounding box center [395, 273] width 329 height 34
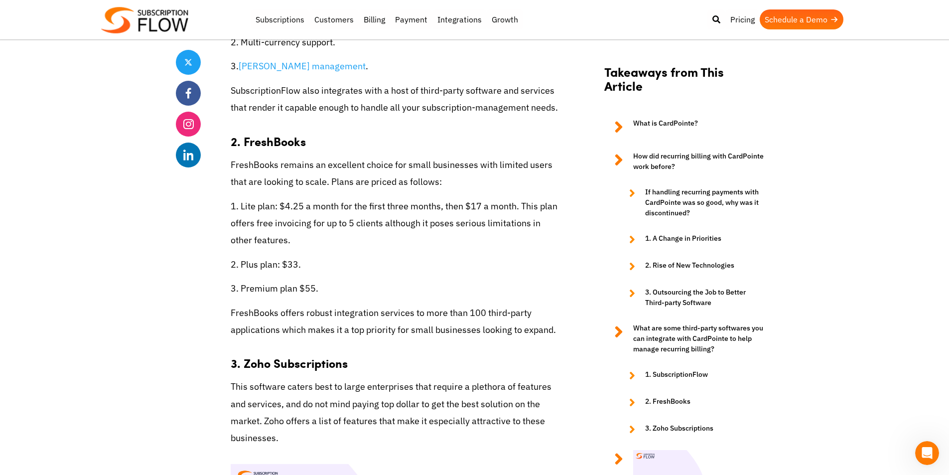
scroll to position [3288, 0]
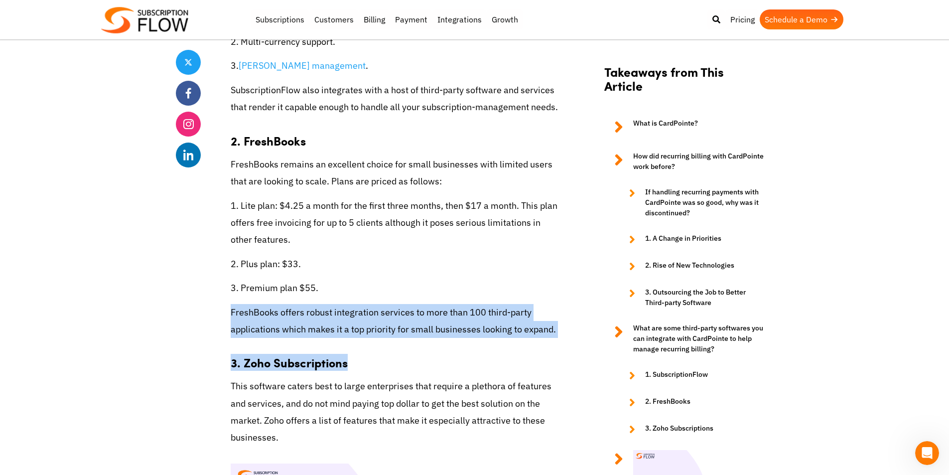
drag, startPoint x: 231, startPoint y: 291, endPoint x: 561, endPoint y: 325, distance: 332.5
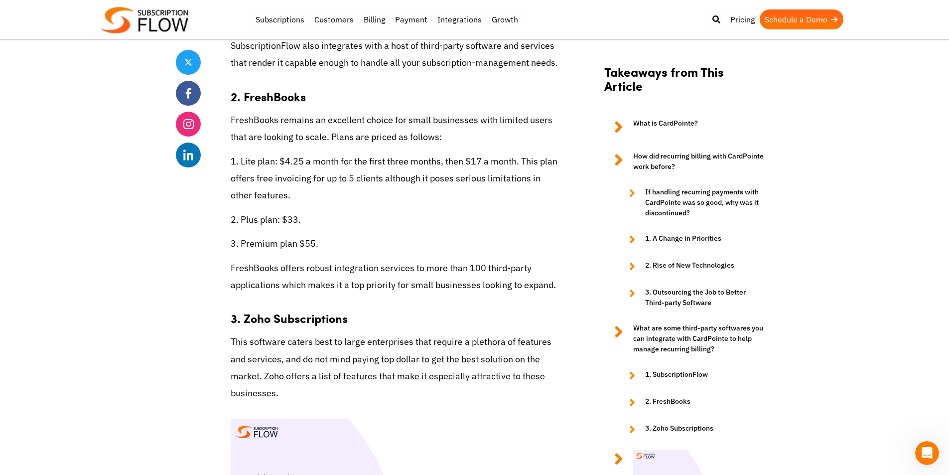
scroll to position [3388, 0]
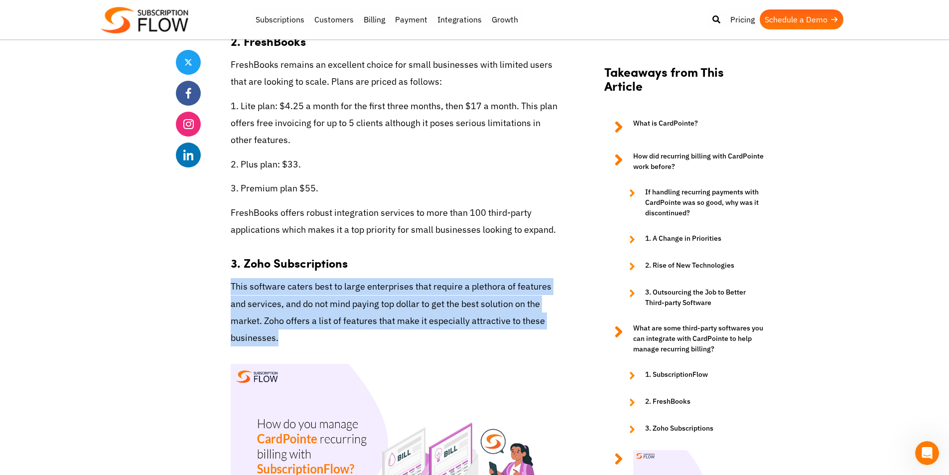
drag, startPoint x: 224, startPoint y: 269, endPoint x: 327, endPoint y: 322, distance: 116.1
click at [327, 322] on p "This software caters best to large enterprises that require a plethora of featu…" at bounding box center [395, 312] width 329 height 68
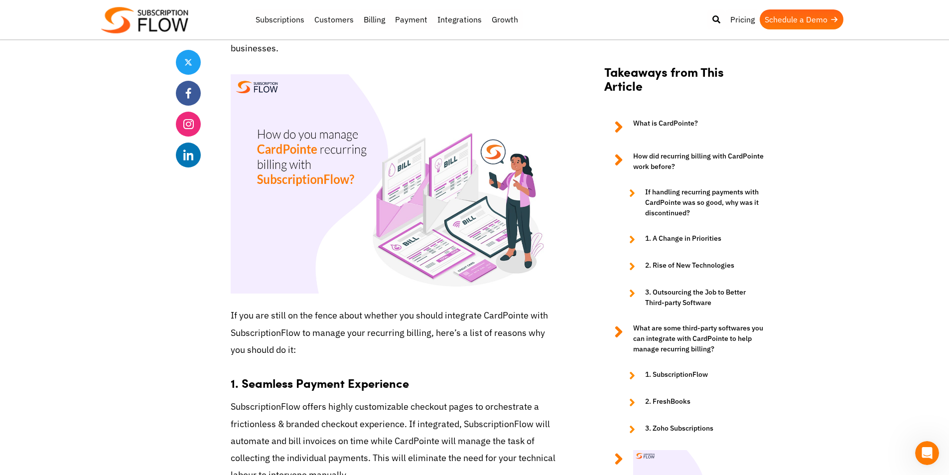
scroll to position [3737, 0]
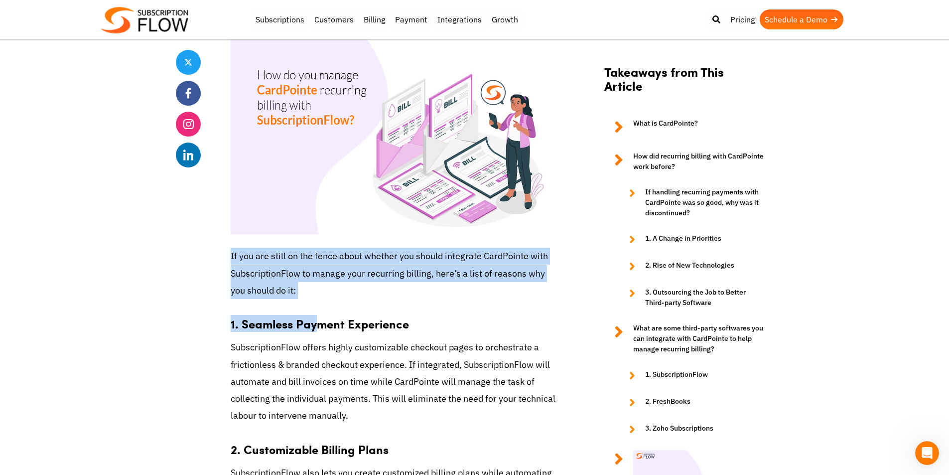
drag, startPoint x: 225, startPoint y: 240, endPoint x: 317, endPoint y: 288, distance: 104.1
click at [319, 279] on p "If you are still on the fence about whether you should integrate CardPointe wit…" at bounding box center [395, 273] width 329 height 51
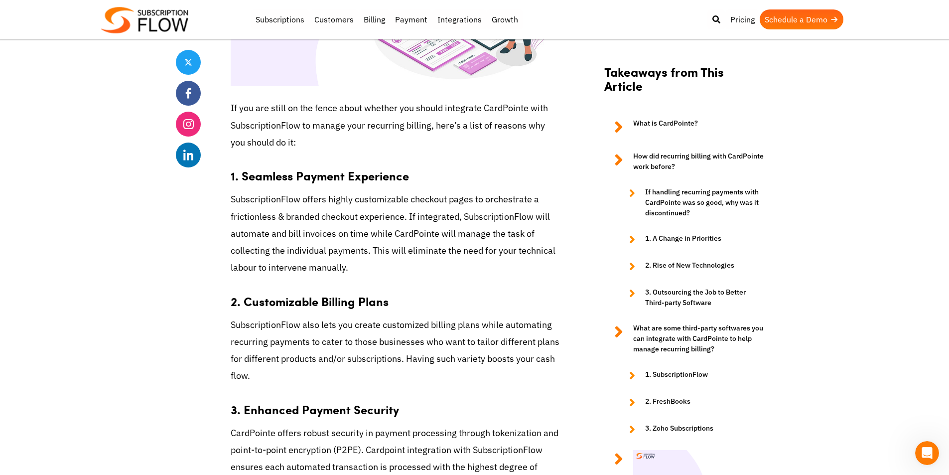
scroll to position [3886, 0]
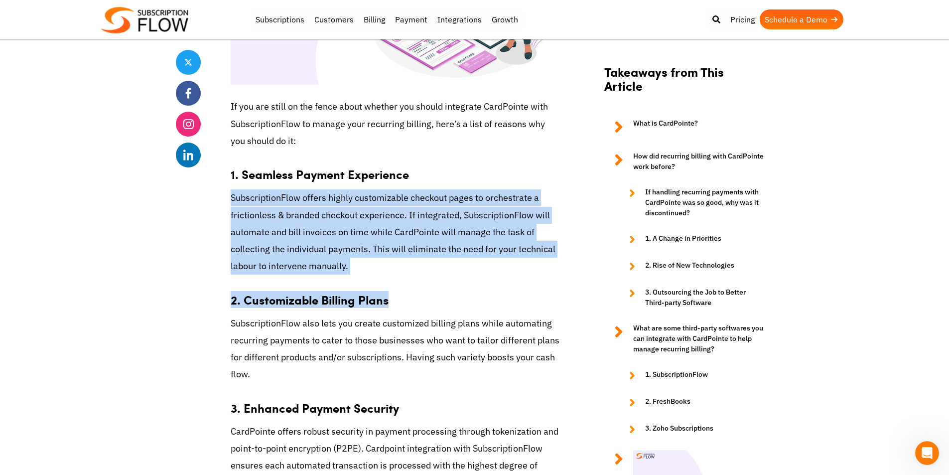
drag, startPoint x: 227, startPoint y: 179, endPoint x: 405, endPoint y: 259, distance: 194.9
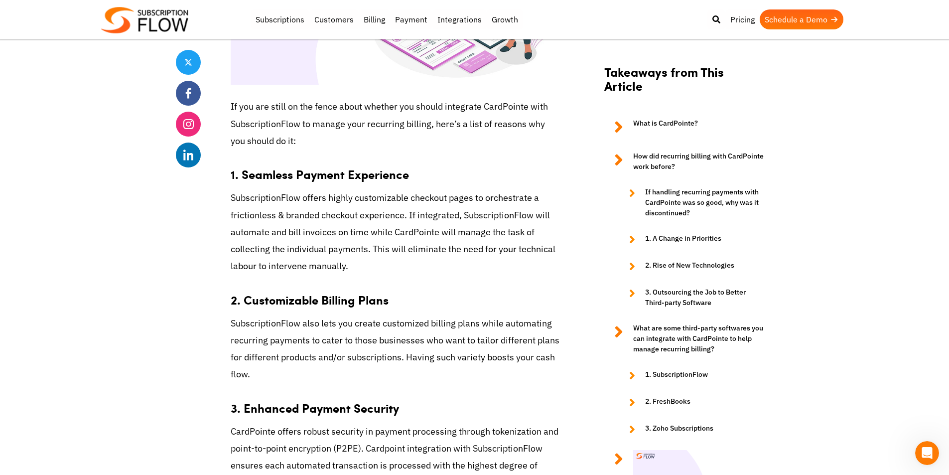
click at [400, 352] on p "SubscriptionFlow also lets you create customized billing plans while automating…" at bounding box center [395, 349] width 329 height 68
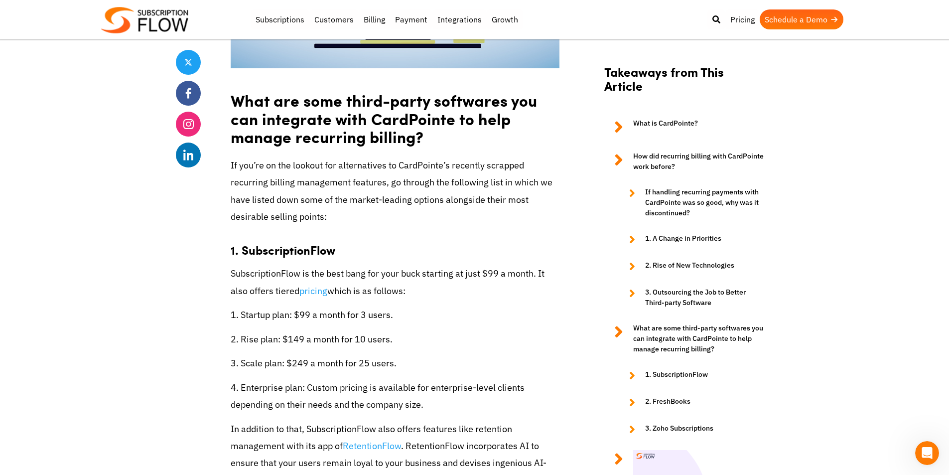
scroll to position [2790, 0]
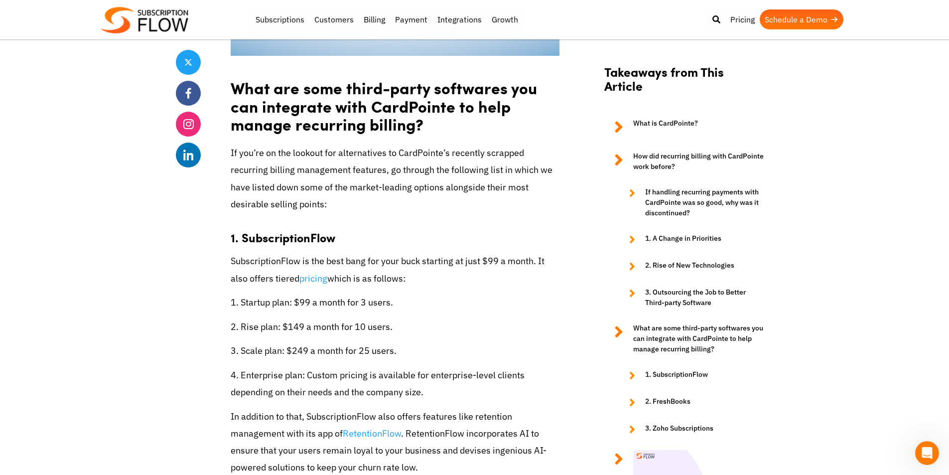
click at [450, 342] on p "3. Scale plan: $249 a month for 25 users." at bounding box center [395, 350] width 329 height 17
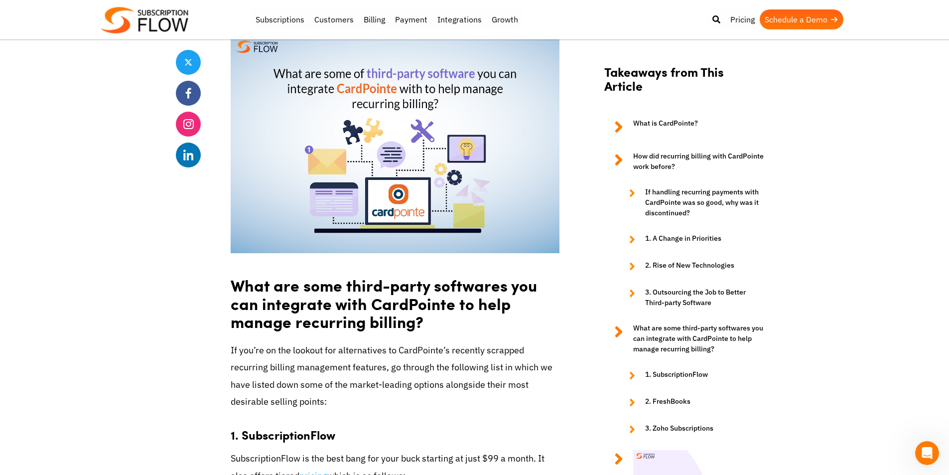
scroll to position [2541, 0]
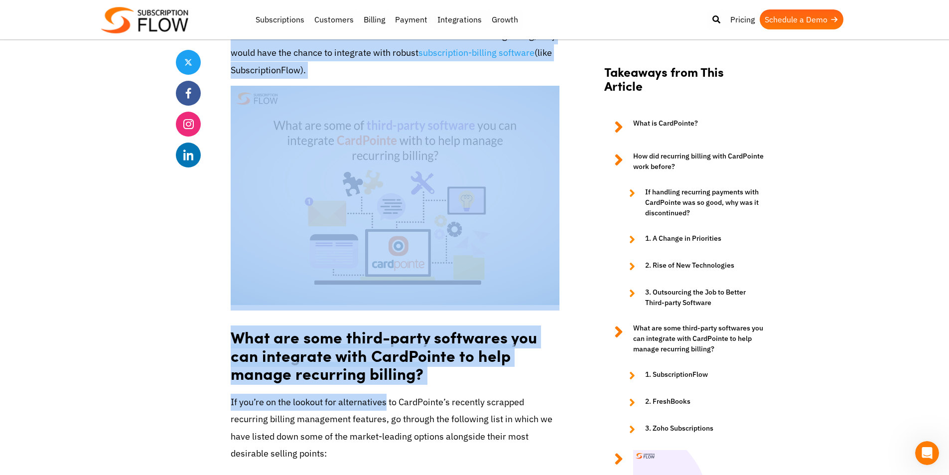
drag, startPoint x: 217, startPoint y: 322, endPoint x: 388, endPoint y: 373, distance: 177.8
click at [388, 373] on div "Share How to Manage Recurring Billing with CardPointe [DATE] by Editorial Team …" at bounding box center [475, 85] width 598 height 4775
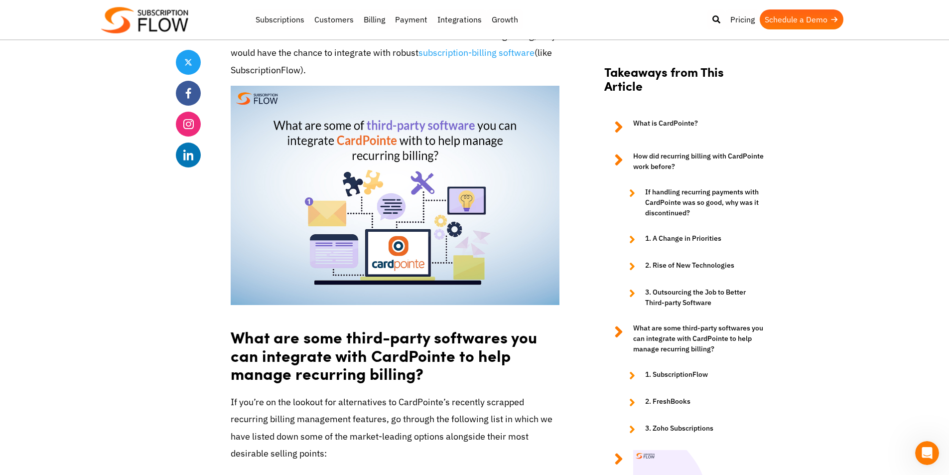
click at [438, 371] on div "Did you know that the value of all card payments grew to more than $8 trillion …" at bounding box center [395, 38] width 329 height 4309
